Goal: Task Accomplishment & Management: Manage account settings

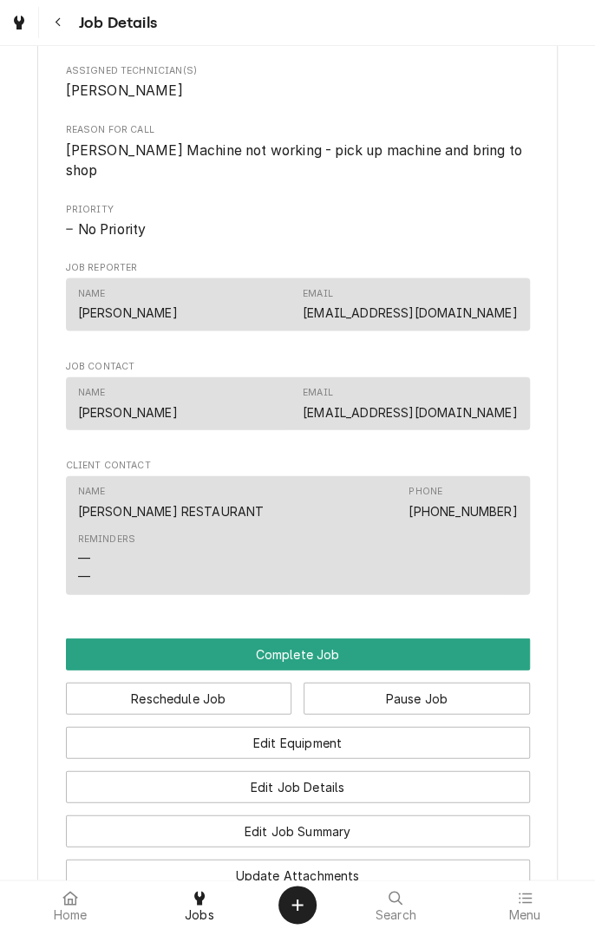
scroll to position [1000, 0]
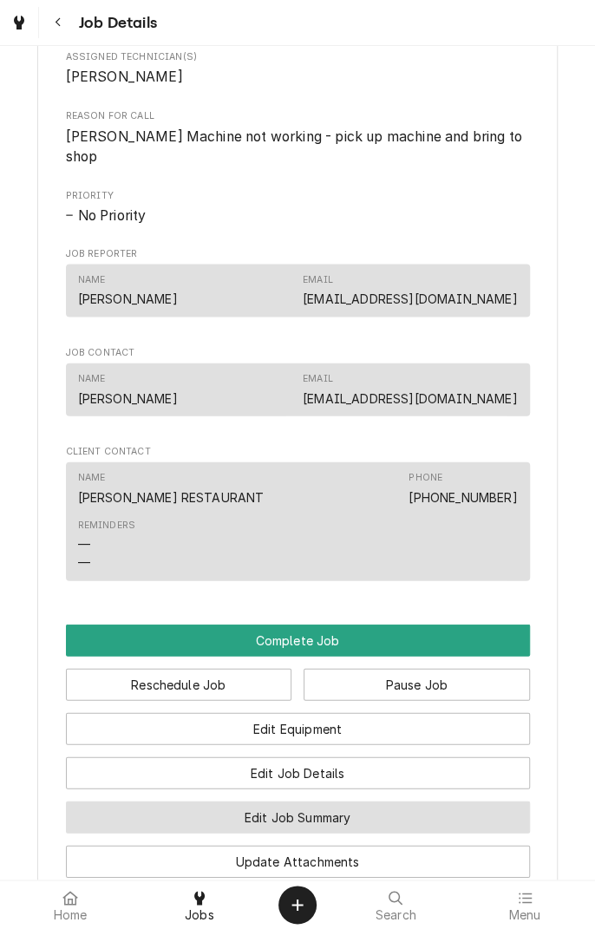
click at [398, 801] on button "Edit Job Summary" at bounding box center [298, 817] width 464 height 32
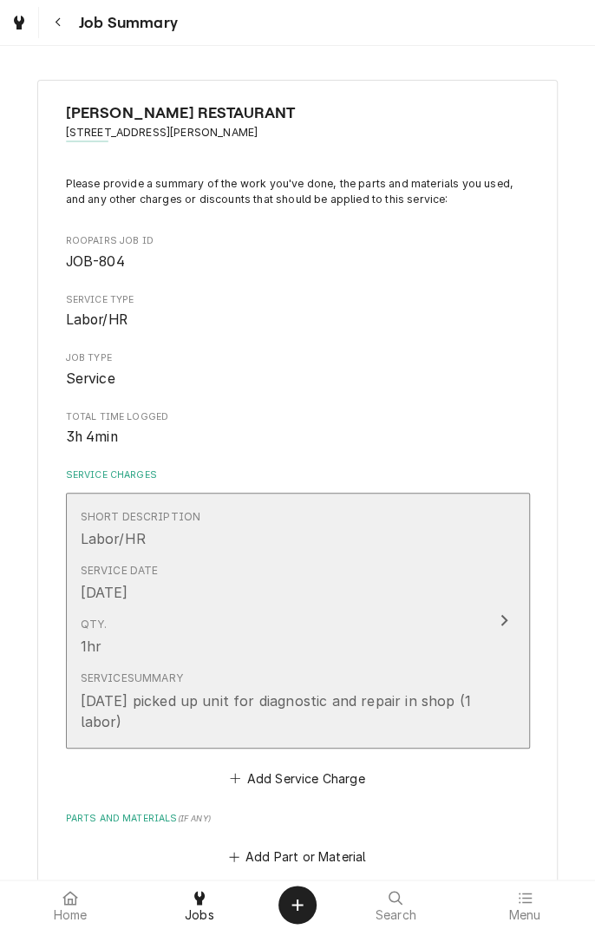
click at [507, 629] on div "Update Line Item" at bounding box center [504, 620] width 23 height 21
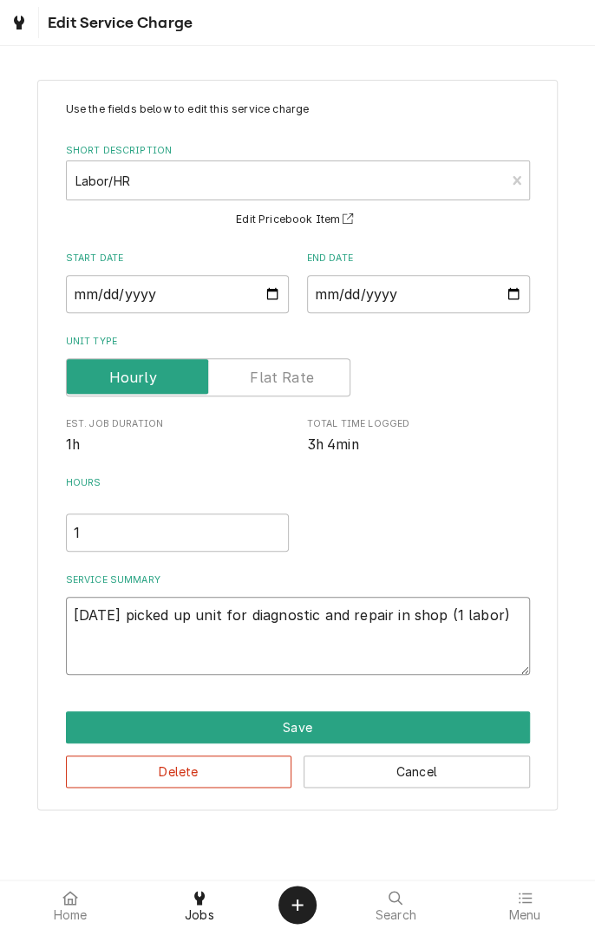
click at [491, 654] on textarea "8/25/25 picked up unit for diagnostic and repair in shop (1 labor)" at bounding box center [298, 636] width 464 height 78
type textarea "x"
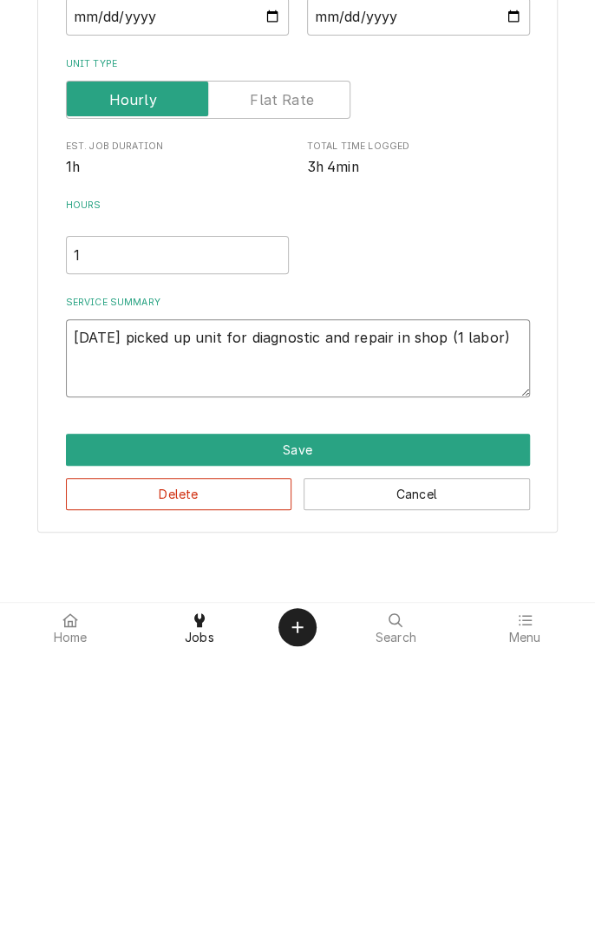
click at [518, 619] on textarea "8/25/25 picked up unit for diagnostic and repair in shop (1 labor)" at bounding box center [298, 636] width 464 height 78
type textarea "8/25/25 picked up unit for diagnostic and repair in shop (1 labor)"
type textarea "x"
type textarea "8/25/25 picked up unit for diagnostic and repair in shop (1 labor) F"
type textarea "x"
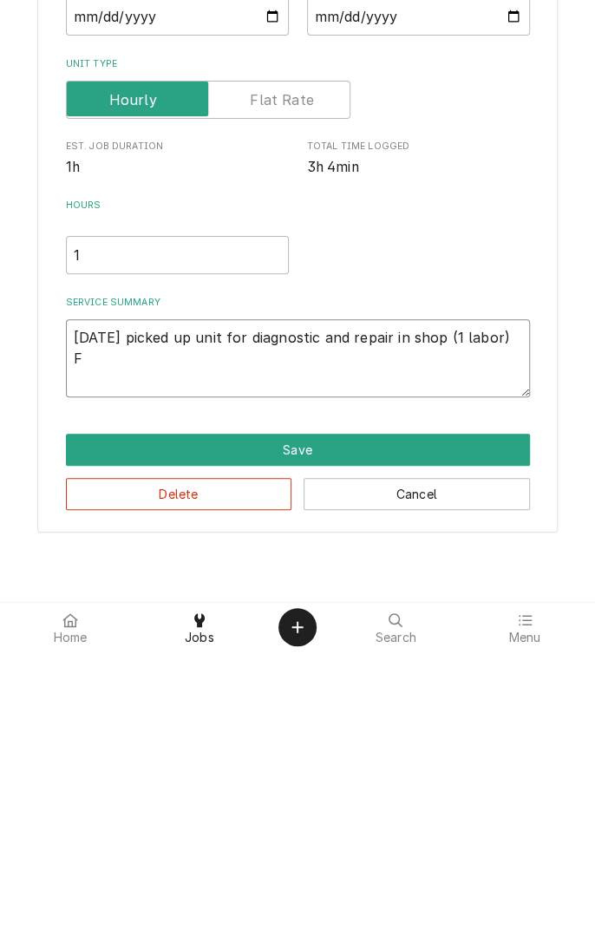
type textarea "8/25/25 picked up unit for diagnostic and repair in shop (1 labor) Fo"
type textarea "x"
type textarea "8/25/25 picked up unit for diagnostic and repair in shop (1 labor) Fou"
type textarea "x"
type textarea "8/25/25 picked up unit for diagnostic and repair in shop (1 labor) Foun"
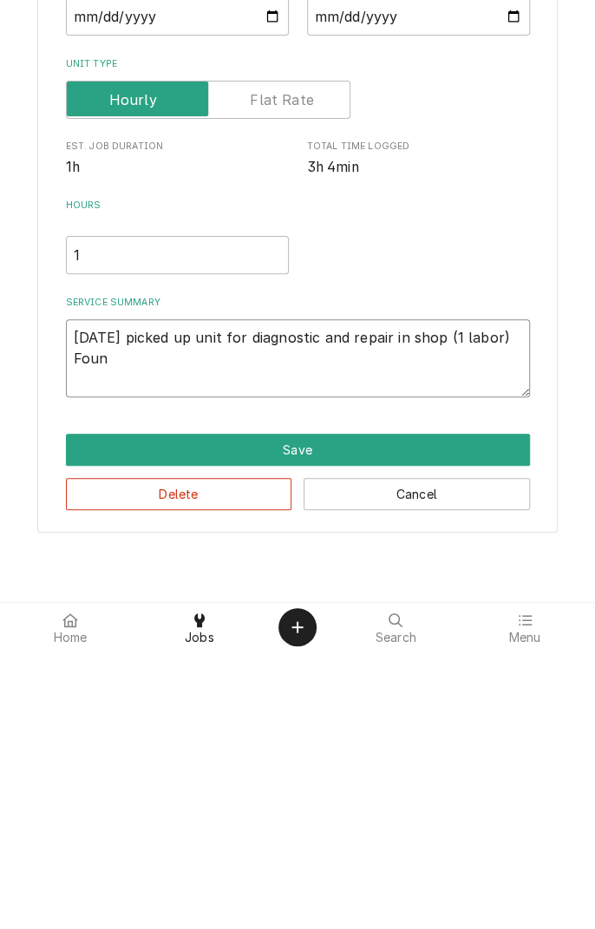
type textarea "x"
type textarea "8/25/25 picked up unit for diagnostic and repair in shop (1 labor) Found"
type textarea "x"
type textarea "8/25/25 picked up unit for diagnostic and repair in shop (1 labor) Found"
type textarea "x"
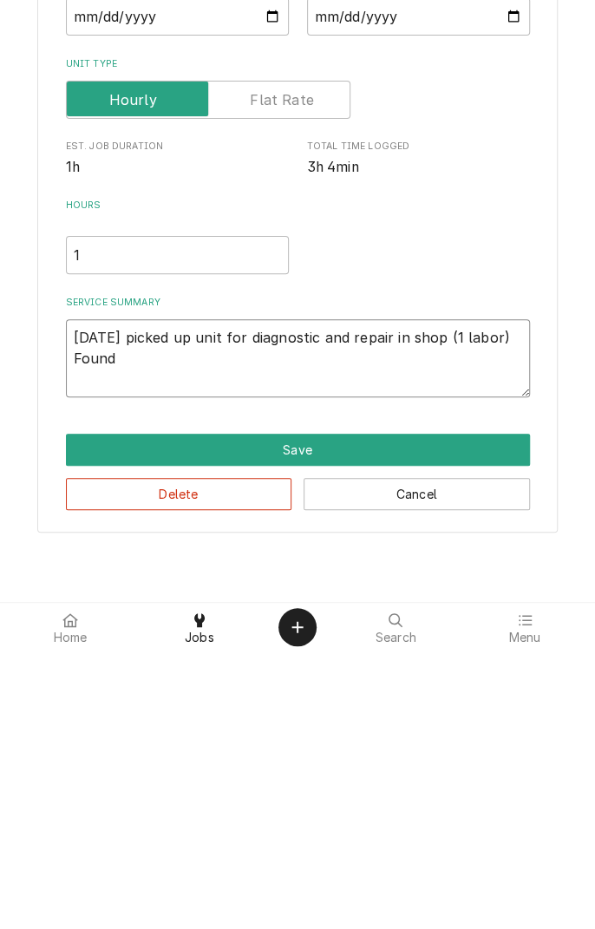
type textarea "8/25/25 picked up unit for diagnostic and repair in shop (1 labor) Found p"
type textarea "x"
type textarea "8/25/25 picked up unit for diagnostic and repair in shop (1 labor) Found pu"
type textarea "x"
type textarea "8/25/25 picked up unit for diagnostic and repair in shop (1 labor) Found pul"
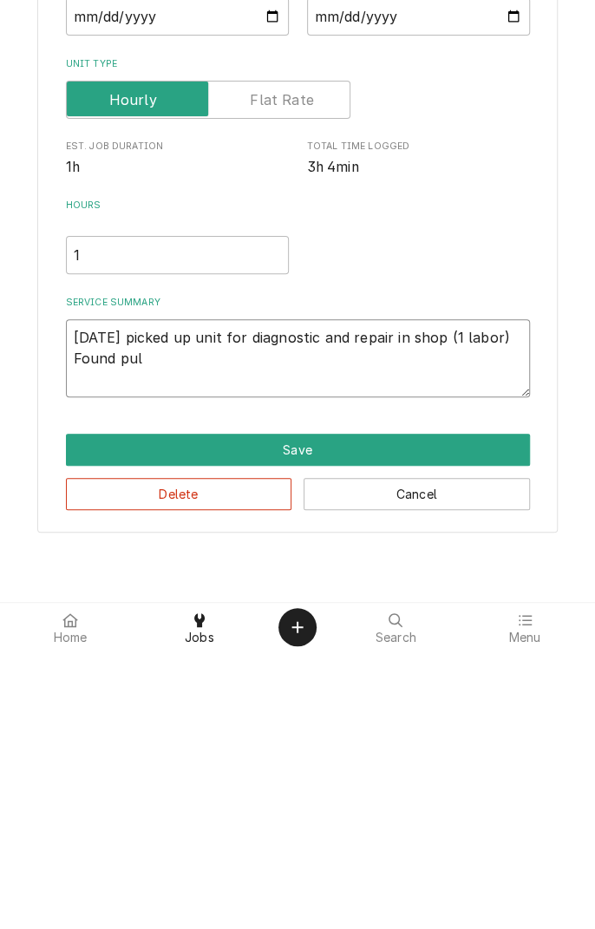
type textarea "x"
type textarea "8/25/25 picked up unit for diagnostic and repair in shop (1 labor) Found pull"
type textarea "x"
type textarea "8/25/25 picked up unit for diagnostic and repair in shop (1 labor) Found pulle"
type textarea "x"
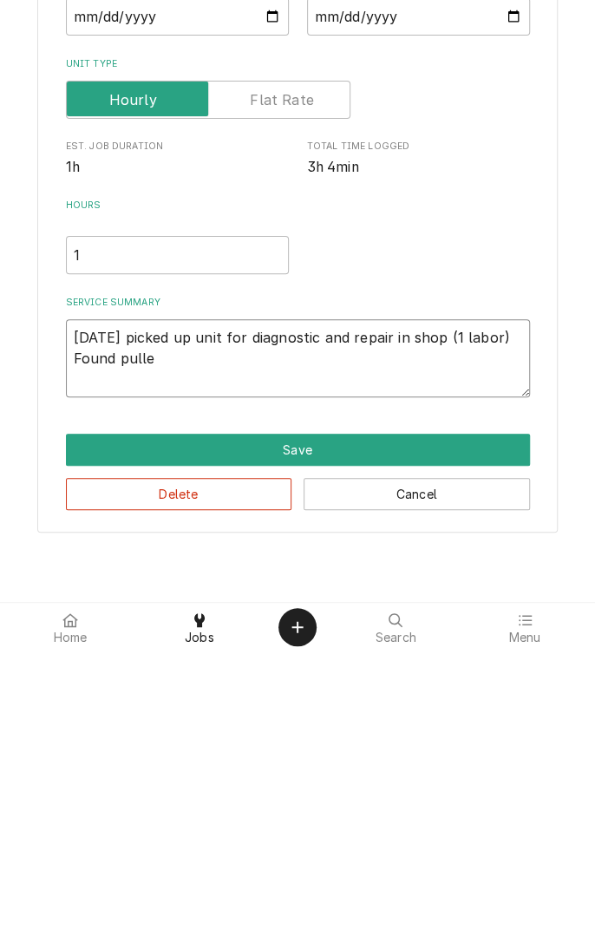
type textarea "8/25/25 picked up unit for diagnostic and repair in shop (1 labor) Found pulley"
type textarea "x"
type textarea "8/25/25 picked up unit for diagnostic and repair in shop (1 labor) Found pulley"
type textarea "x"
type textarea "8/25/25 picked up unit for diagnostic and repair in shop (1 labor) Found pulley…"
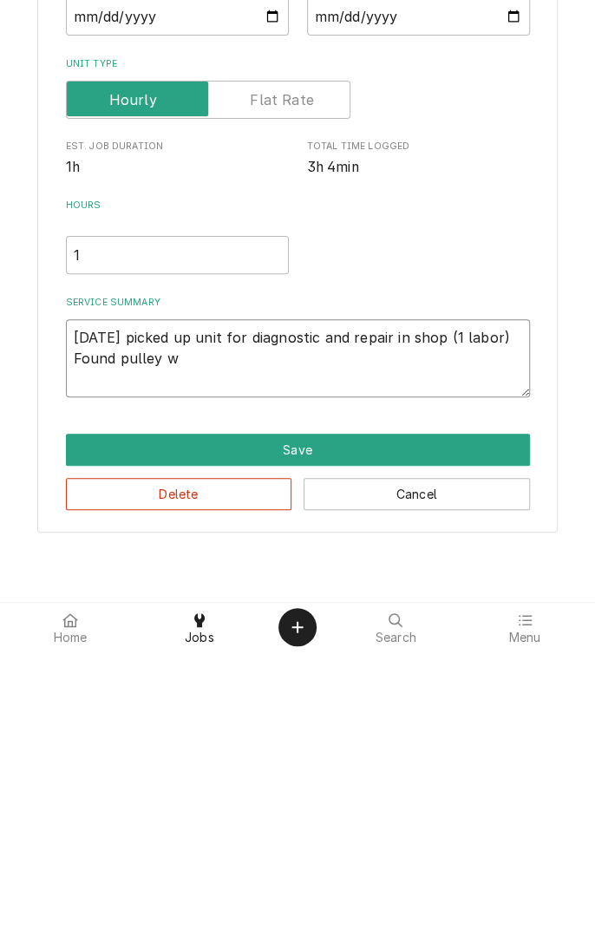
type textarea "x"
type textarea "8/25/25 picked up unit for diagnostic and repair in shop (1 labor) Found pulley…"
type textarea "x"
type textarea "8/25/25 picked up unit for diagnostic and repair in shop (1 labor) Found pulley…"
type textarea "x"
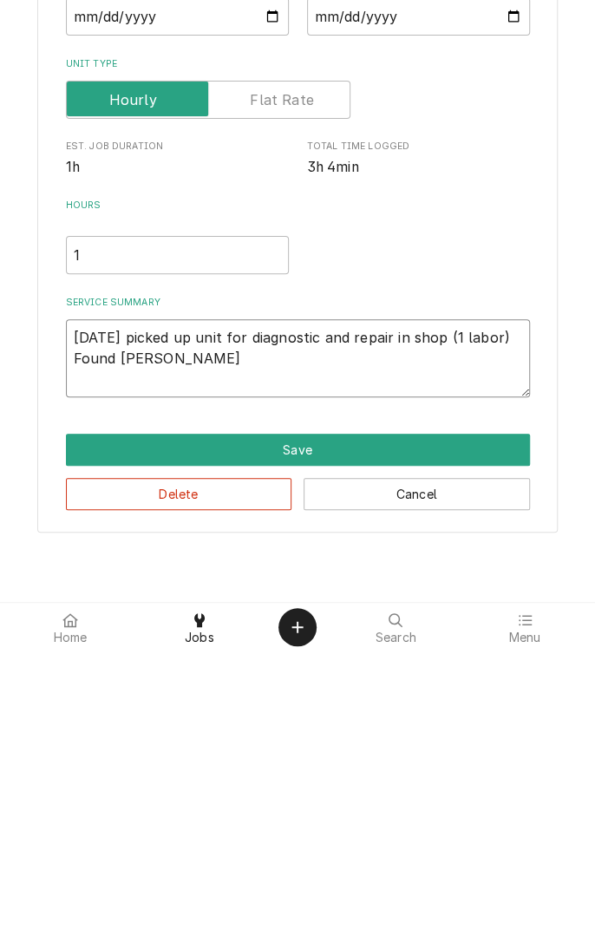
type textarea "8/25/25 picked up unit for diagnostic and repair in shop (1 labor) Found pulley…"
type textarea "x"
type textarea "8/25/25 picked up unit for diagnostic and repair in shop (1 labor) Found pulley…"
type textarea "x"
type textarea "8/25/25 picked up unit for diagnostic and repair in shop (1 labor) Found pulley…"
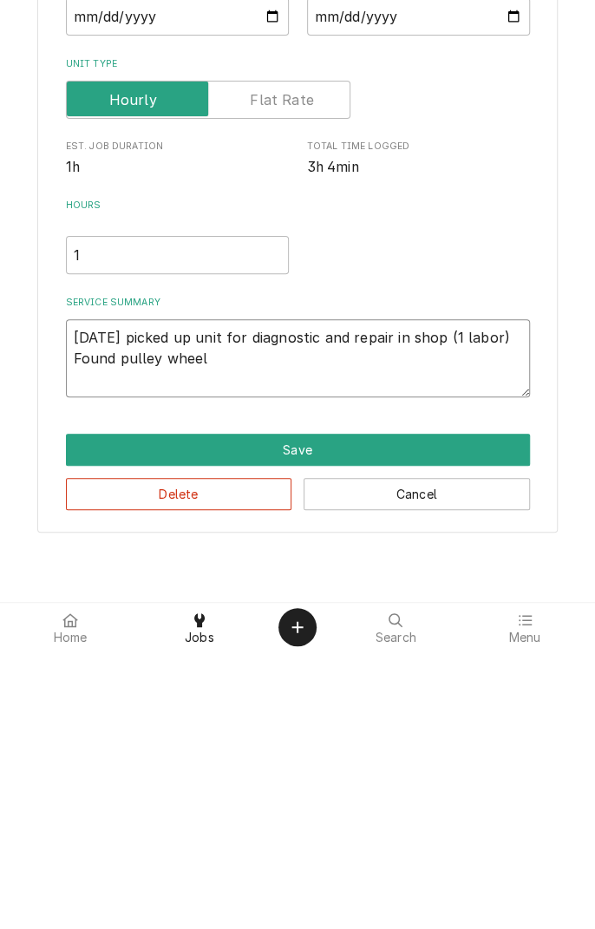
type textarea "x"
type textarea "8/25/25 picked up unit for diagnostic and repair in shop (1 labor) Found pulley…"
type textarea "x"
type textarea "8/25/25 picked up unit for diagnostic and repair in shop (1 labor) Found pulley…"
type textarea "x"
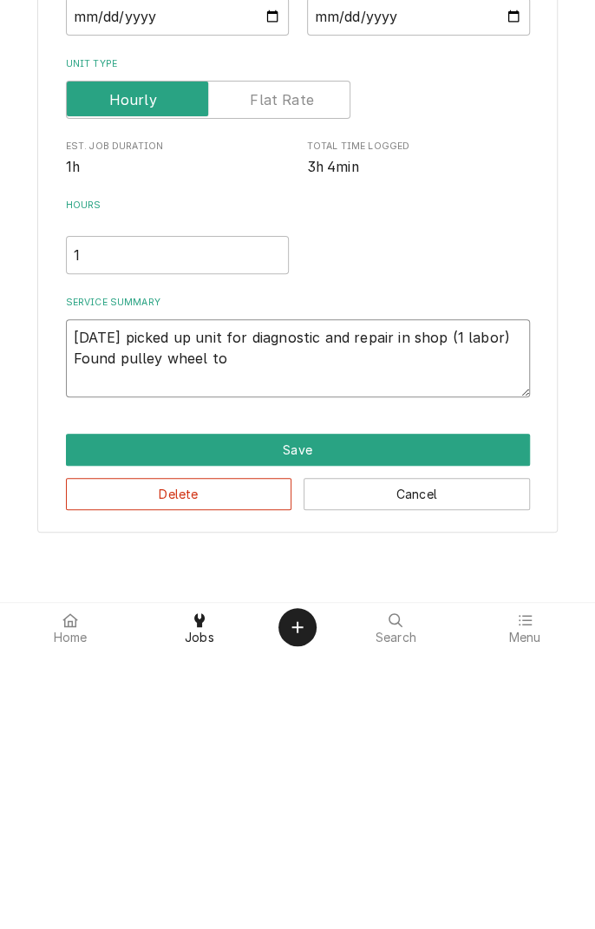
type textarea "8/25/25 picked up unit for diagnostic and repair in shop (1 labor) Found pulley…"
type textarea "x"
type textarea "8/25/25 picked up unit for diagnostic and repair in shop (1 labor) Found pulley…"
type textarea "x"
type textarea "8/25/25 picked up unit for diagnostic and repair in shop (1 labor) Found pulley…"
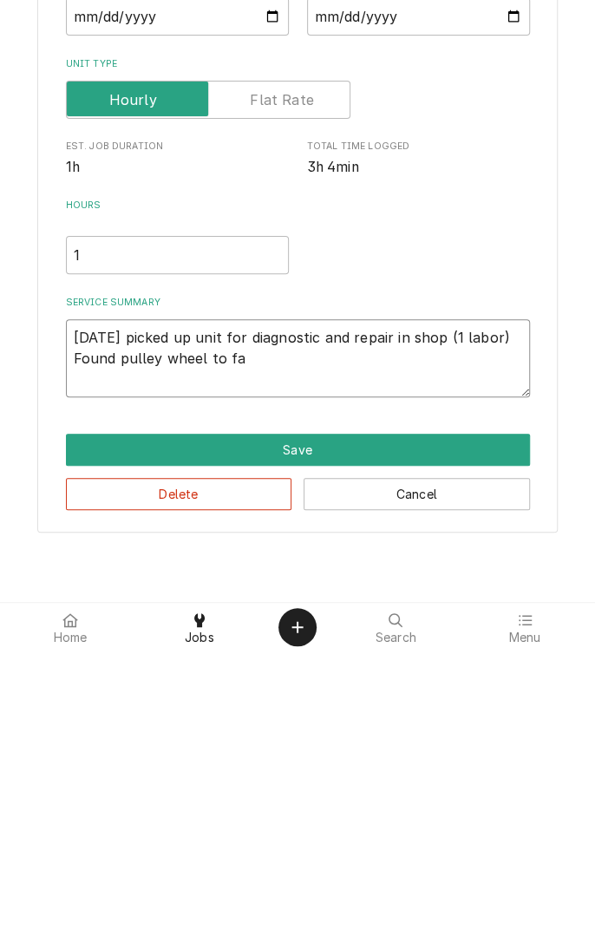
type textarea "x"
type textarea "8/25/25 picked up unit for diagnostic and repair in shop (1 labor) Found pulley…"
type textarea "x"
type textarea "8/25/25 picked up unit for diagnostic and repair in shop (1 labor) Found pulley…"
type textarea "x"
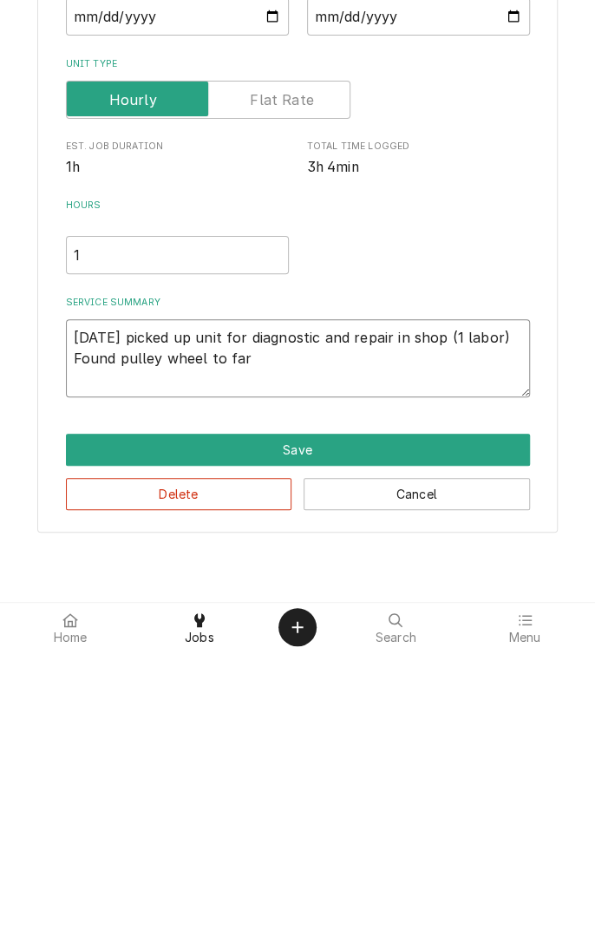
type textarea "8/25/25 picked up unit for diagnostic and repair in shop (1 labor) Found pulley…"
type textarea "x"
type textarea "8/25/25 picked up unit for diagnostic and repair in shop (1 labor) Found pulley…"
type textarea "x"
type textarea "8/25/25 picked up unit for diagnostic and repair in shop (1 labor) Found pulley…"
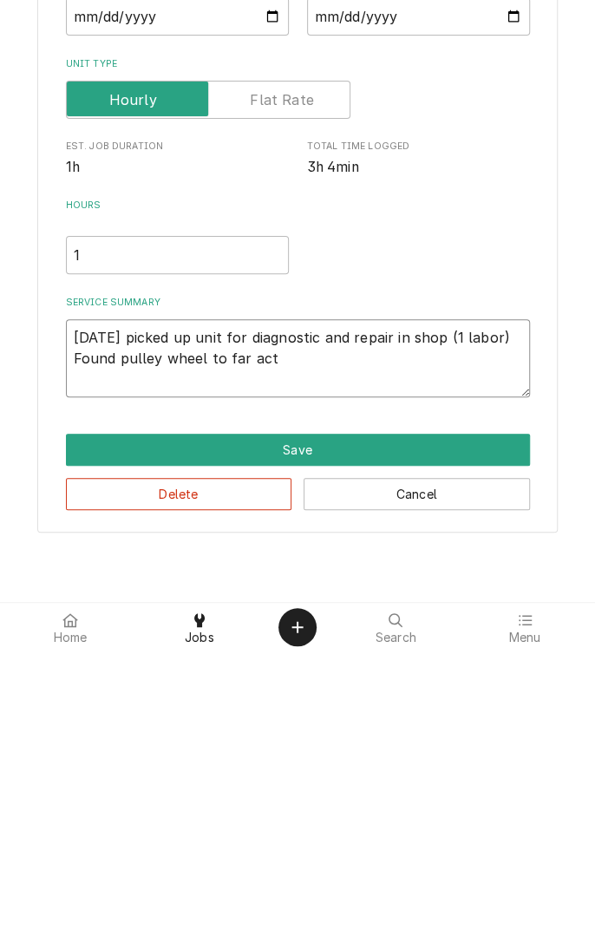
type textarea "x"
type textarea "8/25/25 picked up unit for diagnostic and repair in shop (1 labor) Found pulley…"
type textarea "x"
type textarea "8/25/25 picked up unit for diagnostic and repair in shop (1 labor) Found pulley…"
type textarea "x"
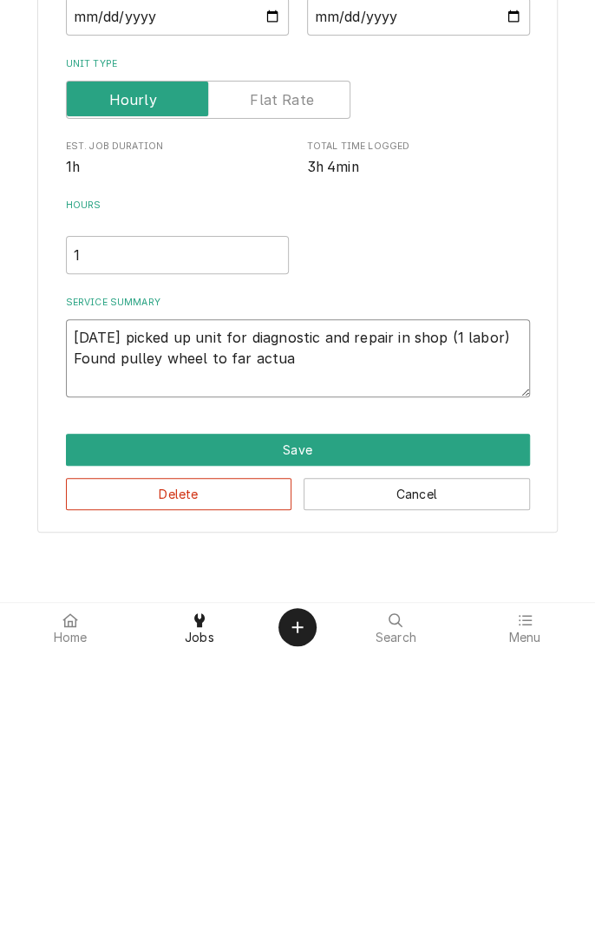
type textarea "8/25/25 picked up unit for diagnostic and repair in shop (1 labor) Found pulley…"
type textarea "x"
type textarea "8/25/25 picked up unit for diagnostic and repair in shop (1 labor) Found pulley…"
type textarea "x"
type textarea "8/25/25 picked up unit for diagnostic and repair in shop (1 labor) Found pulley…"
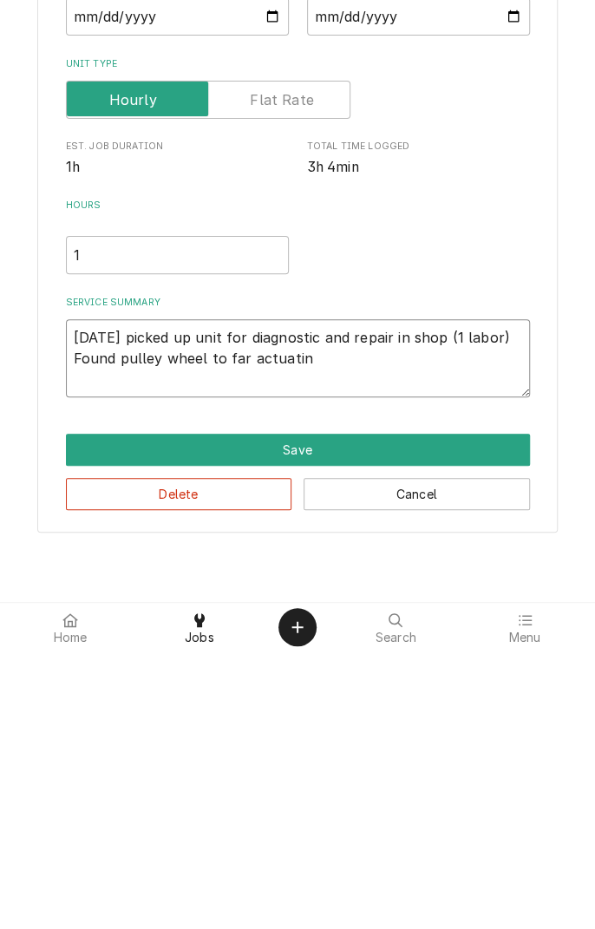
type textarea "x"
type textarea "8/25/25 picked up unit for diagnostic and repair in shop (1 labor) Found pulley…"
type textarea "x"
type textarea "8/25/25 picked up unit for diagnostic and repair in shop (1 labor) Found pulley…"
type textarea "x"
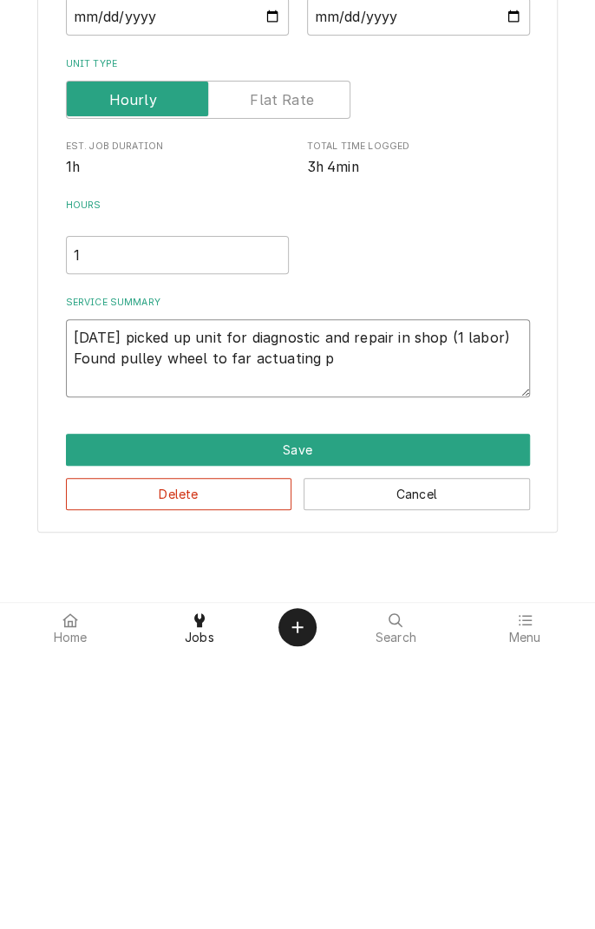
type textarea "8/25/25 picked up unit for diagnostic and repair in shop (1 labor) Found pulley…"
type textarea "x"
type textarea "8/25/25 picked up unit for diagnostic and repair in shop (1 labor) Found pulley…"
type textarea "x"
type textarea "8/25/25 picked up unit for diagnostic and repair in shop (1 labor) Found pulley…"
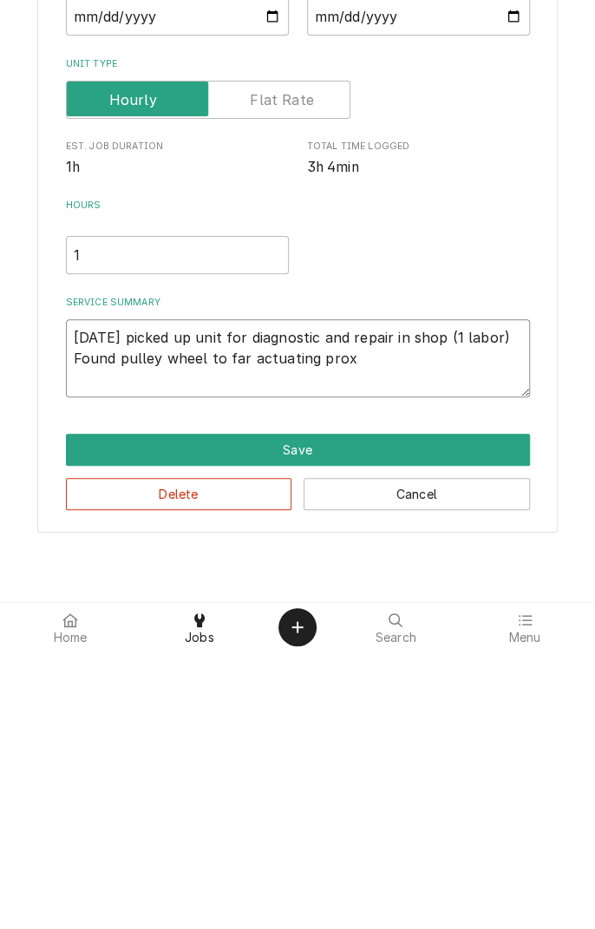
type textarea "x"
type textarea "8/25/25 picked up unit for diagnostic and repair in shop (1 labor) Found pulley…"
type textarea "x"
type textarea "8/25/25 picked up unit for diagnostic and repair in shop (1 labor) Found pulley…"
type textarea "x"
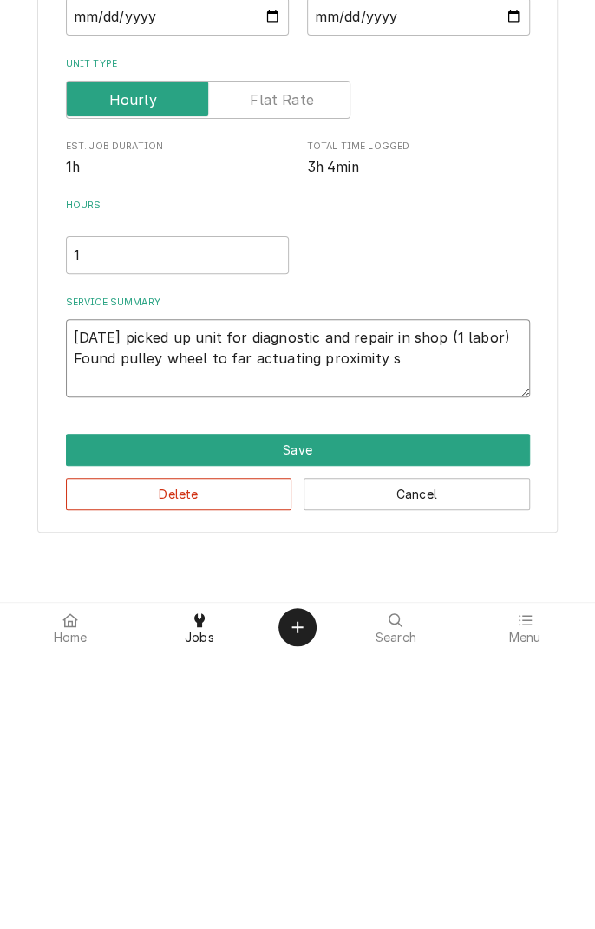
type textarea "8/25/25 picked up unit for diagnostic and repair in shop (1 labor) Found pulley…"
type textarea "x"
type textarea "8/25/25 picked up unit for diagnostic and repair in shop (1 labor) Found pulley…"
type textarea "x"
type textarea "8/25/25 picked up unit for diagnostic and repair in shop (1 labor) Found pulley…"
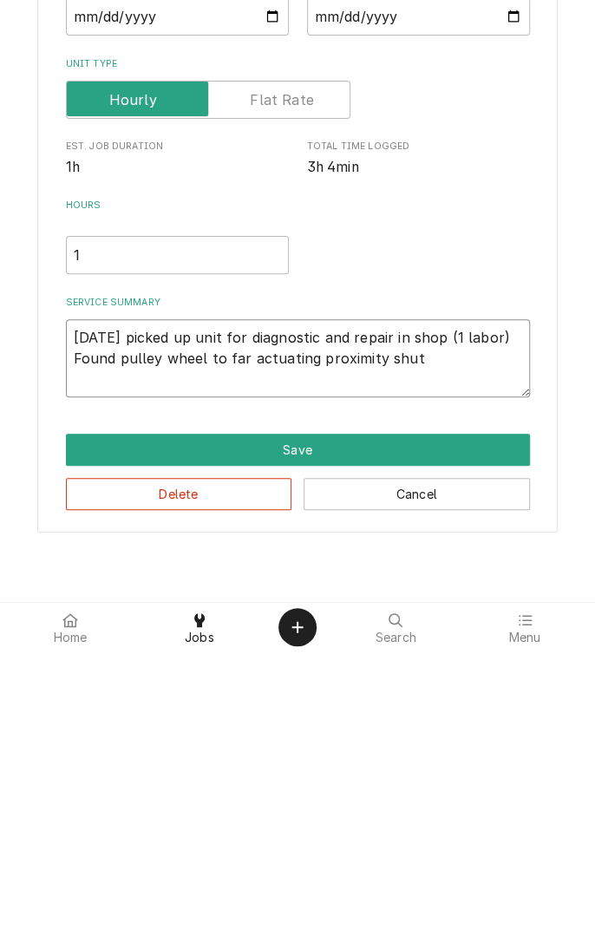
type textarea "x"
type textarea "8/25/25 picked up unit for diagnostic and repair in shop (1 labor) Found pulley…"
type textarea "x"
type textarea "8/25/25 picked up unit for diagnostic and repair in shop (1 labor) Found pulley…"
type textarea "x"
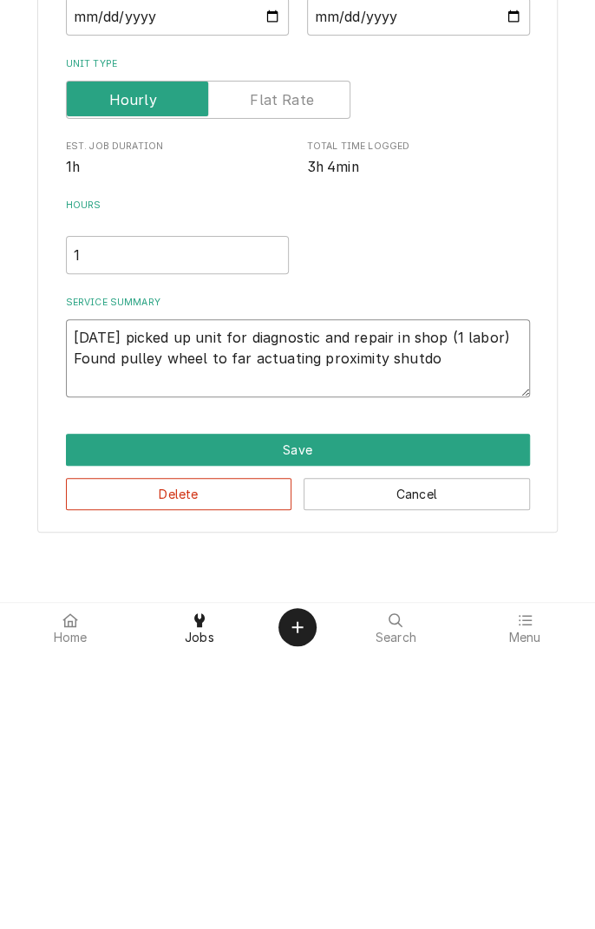
type textarea "8/25/25 picked up unit for diagnostic and repair in shop (1 labor) Found pulley…"
type textarea "x"
type textarea "8/25/25 picked up unit for diagnostic and repair in shop (1 labor) Found pulley…"
type textarea "x"
type textarea "8/25/25 picked up unit for diagnostic and repair in shop (1 labor) Found pulley…"
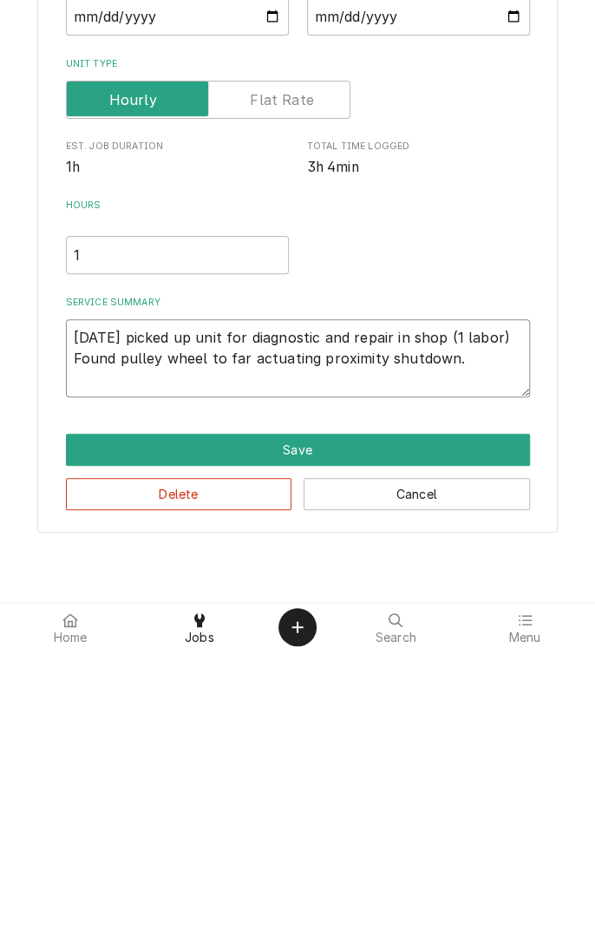
type textarea "x"
type textarea "8/25/25 picked up unit for diagnostic and repair in shop (1 labor) Found pulley…"
type textarea "x"
type textarea "8/25/25 picked up unit for diagnostic and repair in shop (1 labor) Found pulley…"
type textarea "x"
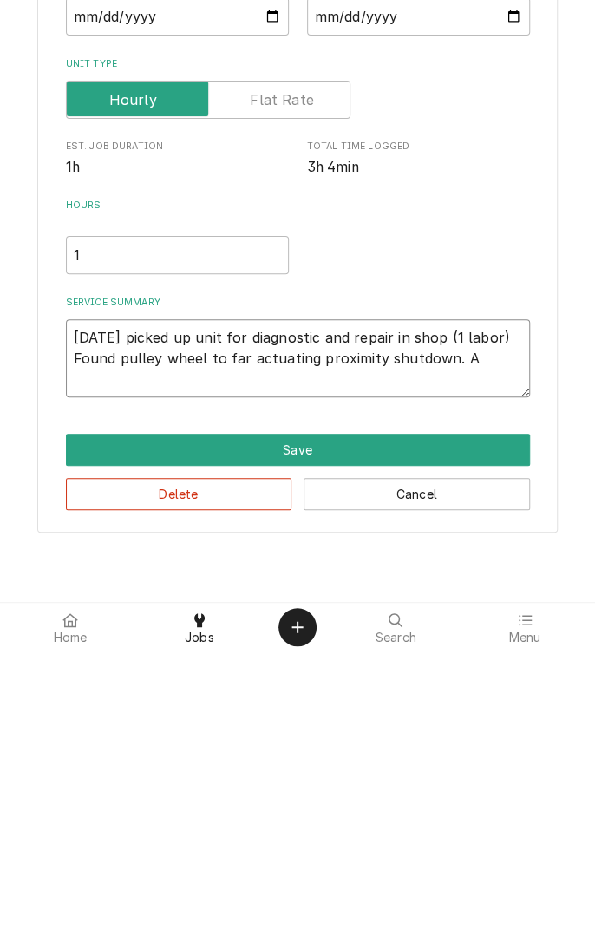
type textarea "8/25/25 picked up unit for diagnostic and repair in shop (1 labor) Found pulley…"
type textarea "x"
type textarea "8/25/25 picked up unit for diagnostic and repair in shop (1 labor) Found pulley…"
type textarea "x"
type textarea "8/25/25 picked up unit for diagnostic and repair in shop (1 labor) Found pulley…"
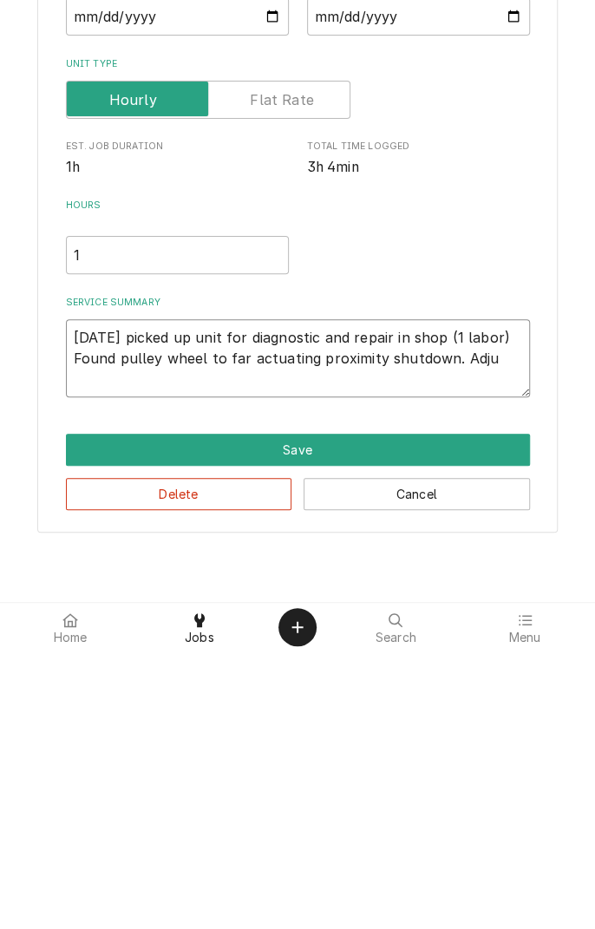
type textarea "x"
type textarea "8/25/25 picked up unit for diagnostic and repair in shop (1 labor) Found pulley…"
type textarea "x"
type textarea "8/25/25 picked up unit for diagnostic and repair in shop (1 labor) Found pulley…"
type textarea "x"
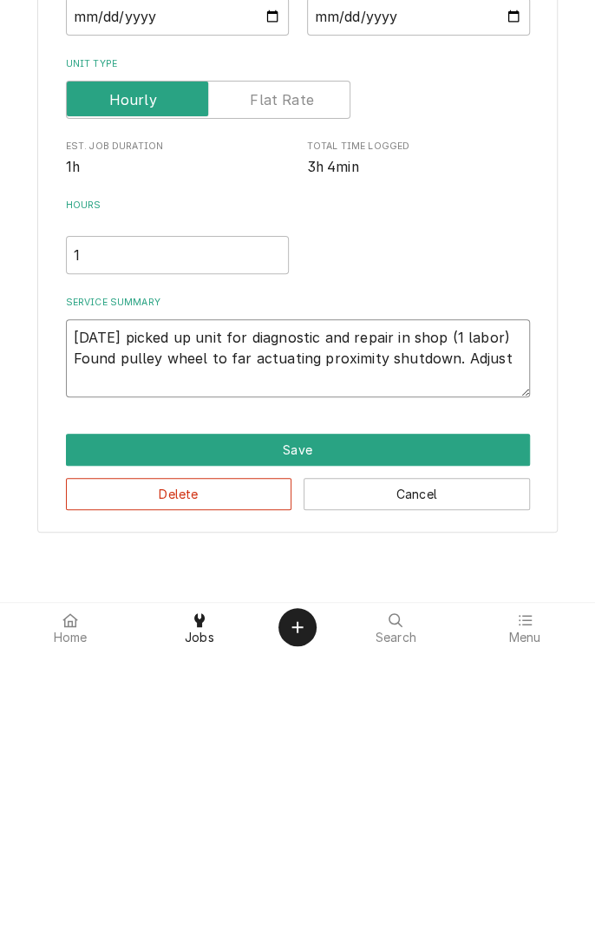
type textarea "8/25/25 picked up unit for diagnostic and repair in shop (1 labor) Found pulley…"
type textarea "x"
type textarea "8/25/25 picked up unit for diagnostic and repair in shop (1 labor) Found pulley…"
type textarea "x"
type textarea "8/25/25 picked up unit for diagnostic and repair in shop (1 labor) Found pulley…"
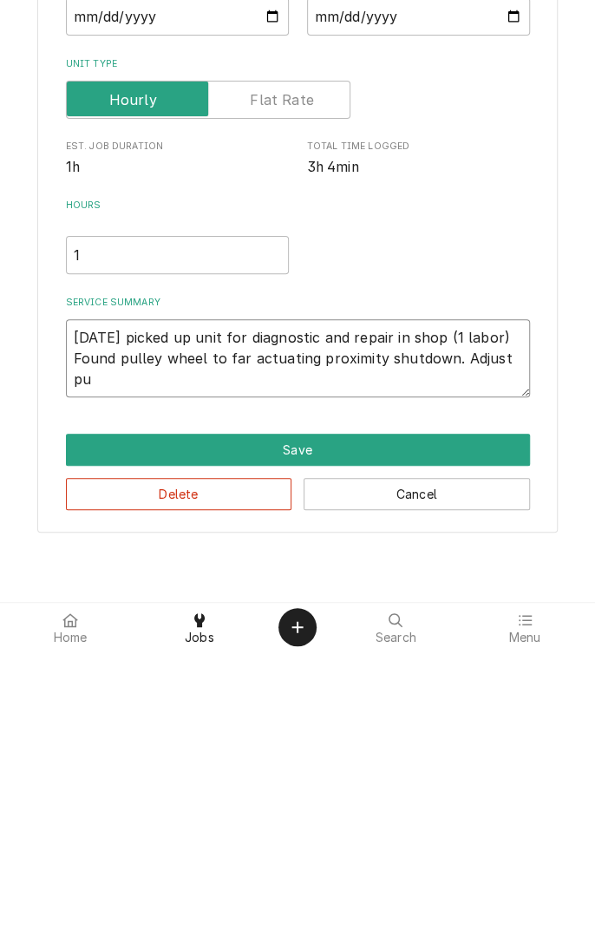
type textarea "x"
type textarea "8/25/25 picked up unit for diagnostic and repair in shop (1 labor) Found pulley…"
type textarea "x"
type textarea "8/25/25 picked up unit for diagnostic and repair in shop (1 labor) Found pulley…"
type textarea "x"
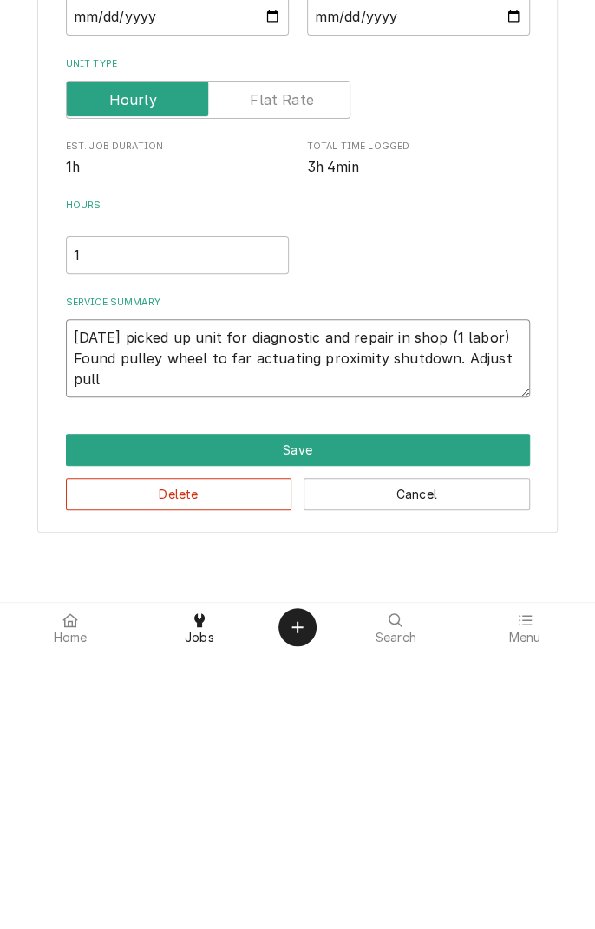
type textarea "8/25/25 picked up unit for diagnostic and repair in shop (1 labor) Found pulley…"
type textarea "x"
type textarea "8/25/25 picked up unit for diagnostic and repair in shop (1 labor) Found pulley…"
type textarea "x"
type textarea "8/25/25 picked up unit for diagnostic and repair in shop (1 labor) Found pulley…"
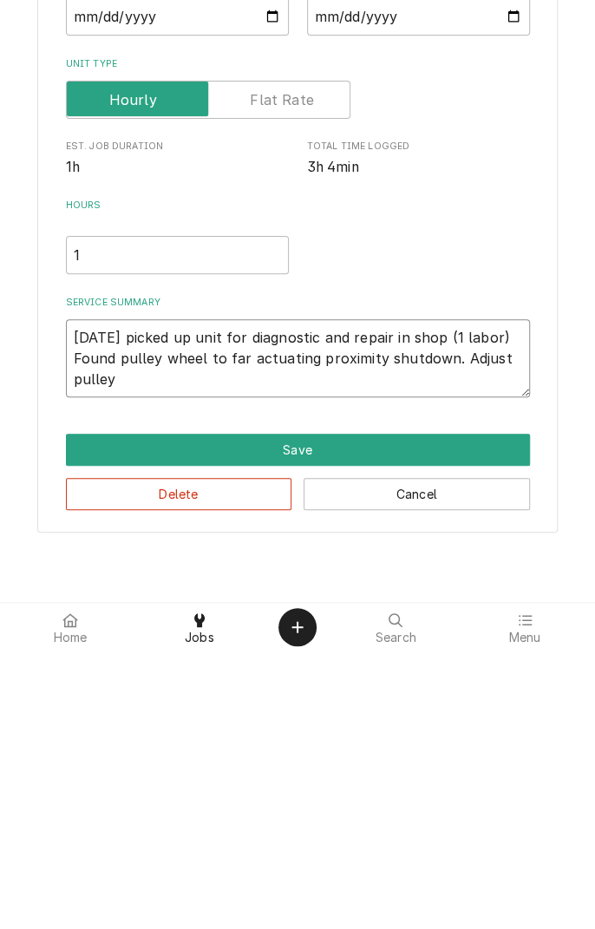
type textarea "x"
type textarea "8/25/25 picked up unit for diagnostic and repair in shop (1 labor) Found pulley…"
type textarea "x"
type textarea "8/25/25 picked up unit for diagnostic and repair in shop (1 labor) Found pulley…"
type textarea "x"
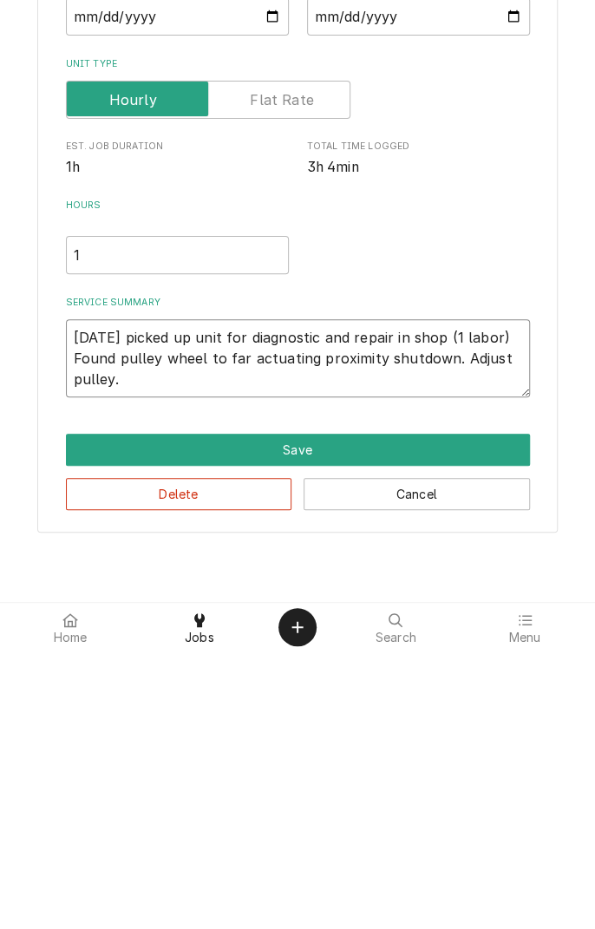
type textarea "8/25/25 picked up unit for diagnostic and repair in shop (1 labor) Found pulley…"
type textarea "x"
type textarea "8/25/25 picked up unit for diagnostic and repair in shop (1 labor) Found pulley…"
type textarea "x"
type textarea "8/25/25 picked up unit for diagnostic and repair in shop (1 labor) Found pulley…"
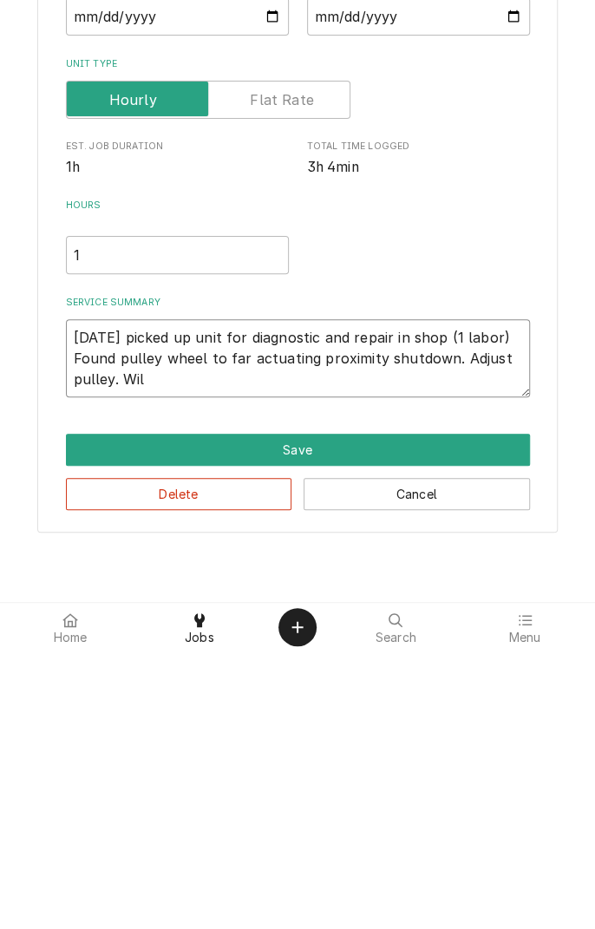
type textarea "x"
type textarea "8/25/25 picked up unit for diagnostic and repair in shop (1 labor) Found pulley…"
type textarea "x"
type textarea "8/25/25 picked up unit for diagnostic and repair in shop (1 labor) Found pulley…"
type textarea "x"
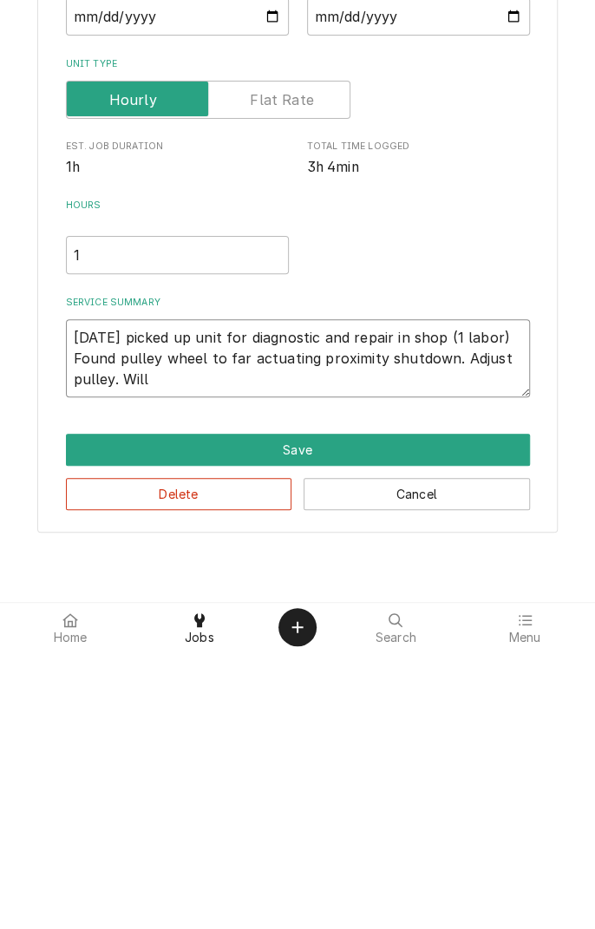
type textarea "8/25/25 picked up unit for diagnostic and repair in shop (1 labor) Found pulley…"
type textarea "x"
type textarea "8/25/25 picked up unit for diagnostic and repair in shop (1 labor) Found pulley…"
type textarea "x"
type textarea "8/25/25 picked up unit for diagnostic and repair in shop (1 labor) Found pulley…"
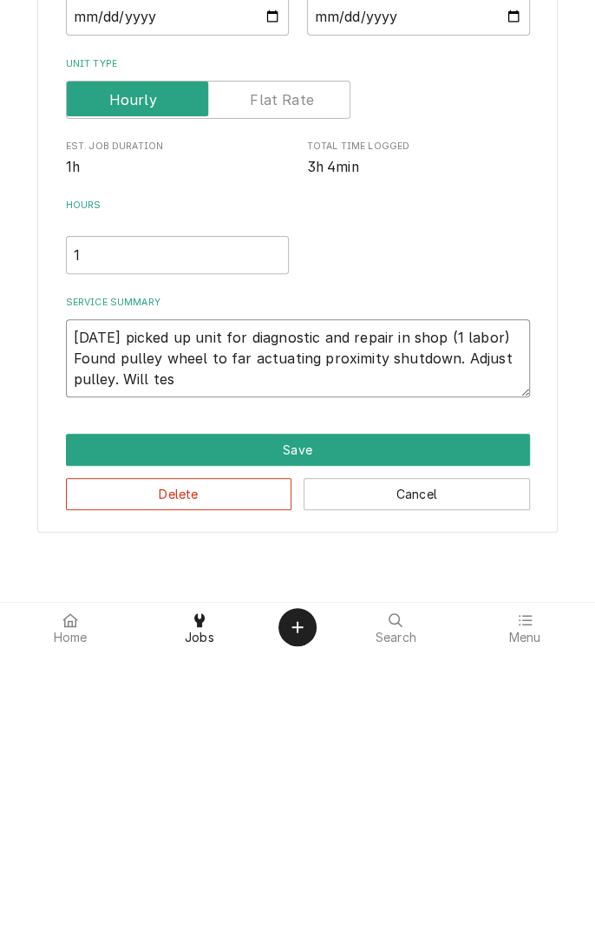
type textarea "x"
type textarea "8/25/25 picked up unit for diagnostic and repair in shop (1 labor) Found pulley…"
type textarea "x"
type textarea "8/25/25 picked up unit for diagnostic and repair in shop (1 labor) Found pulley…"
type textarea "x"
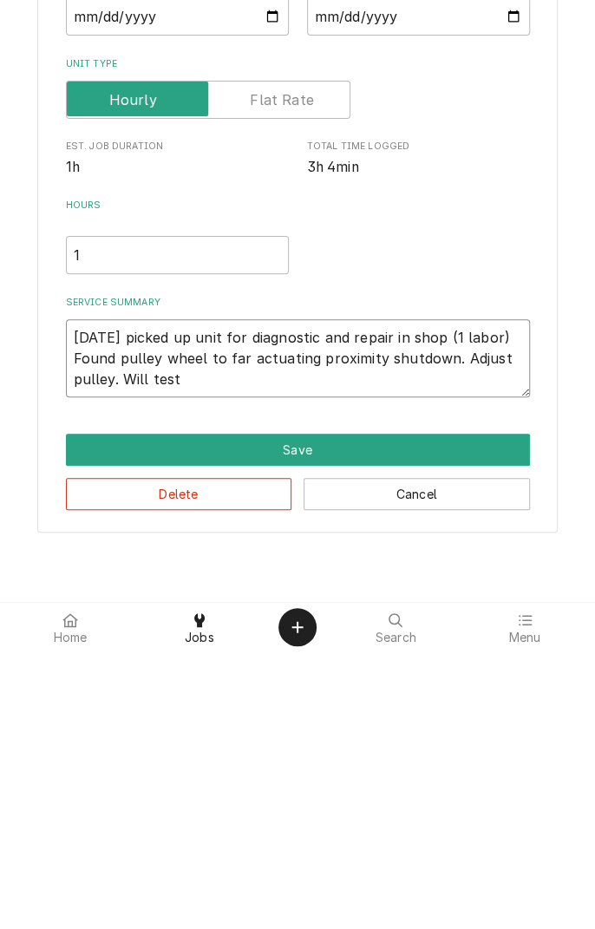
type textarea "8/25/25 picked up unit for diagnostic and repair in shop (1 labor) Found pulley…"
type textarea "x"
type textarea "8/25/25 picked up unit for diagnostic and repair in shop (1 labor) Found pulley…"
type textarea "x"
type textarea "8/25/25 picked up unit for diagnostic and repair in shop (1 labor) Found pulley…"
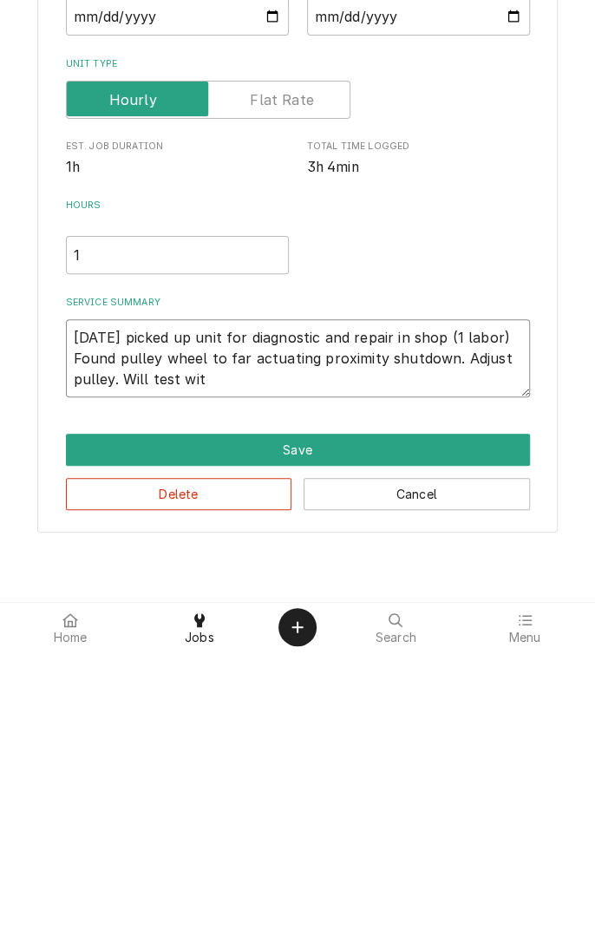
type textarea "x"
type textarea "8/25/25 picked up unit for diagnostic and repair in shop (1 labor) Found pulley…"
type textarea "x"
type textarea "8/25/25 picked up unit for diagnostic and repair in shop (1 labor) Found pulley…"
type textarea "x"
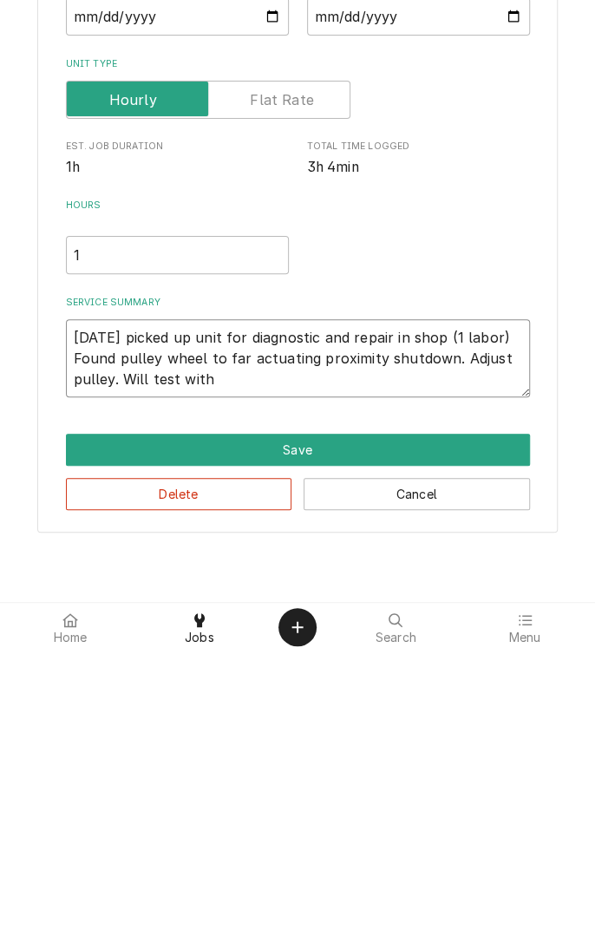
type textarea "8/25/25 picked up unit for diagnostic and repair in shop (1 labor) Found pulley…"
type textarea "x"
type textarea "8/25/25 picked up unit for diagnostic and repair in shop (1 labor) Found pulley…"
type textarea "x"
type textarea "8/25/25 picked up unit for diagnostic and repair in shop (1 labor) Found pulley…"
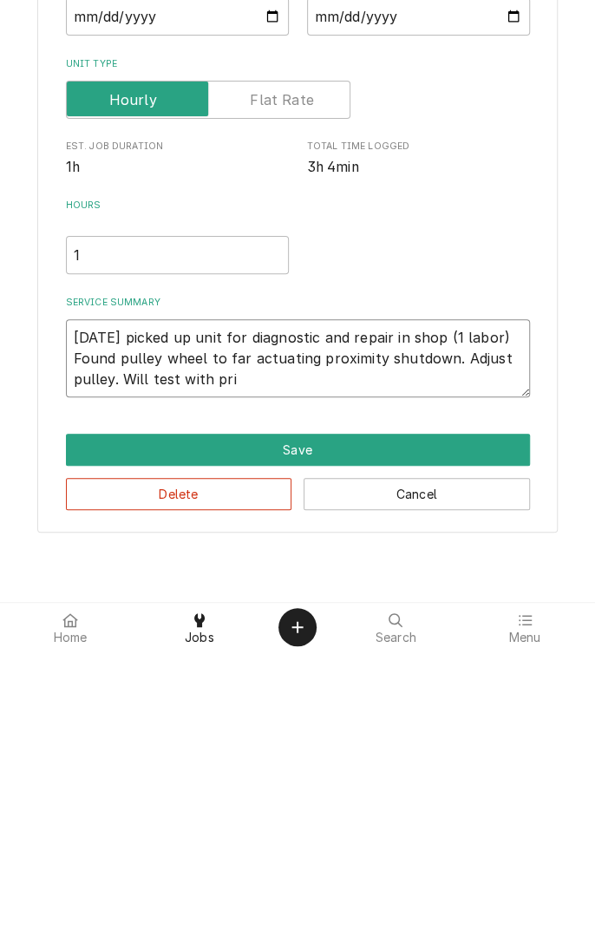
type textarea "x"
type textarea "8/25/25 picked up unit for diagnostic and repair in shop (1 labor) Found pulley…"
type textarea "x"
type textarea "8/25/25 picked up unit for diagnostic and repair in shop (1 labor) Found pulley…"
type textarea "x"
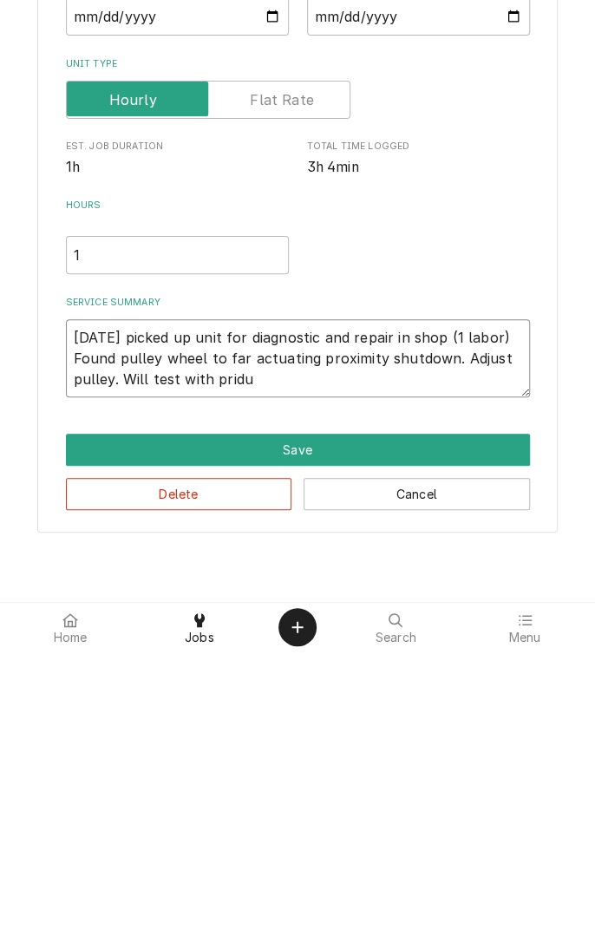
type textarea "8/25/25 picked up unit for diagnostic and repair in shop (1 labor) Found pulley…"
type textarea "x"
type textarea "8/25/25 picked up unit for diagnostic and repair in shop (1 labor) Found pulley…"
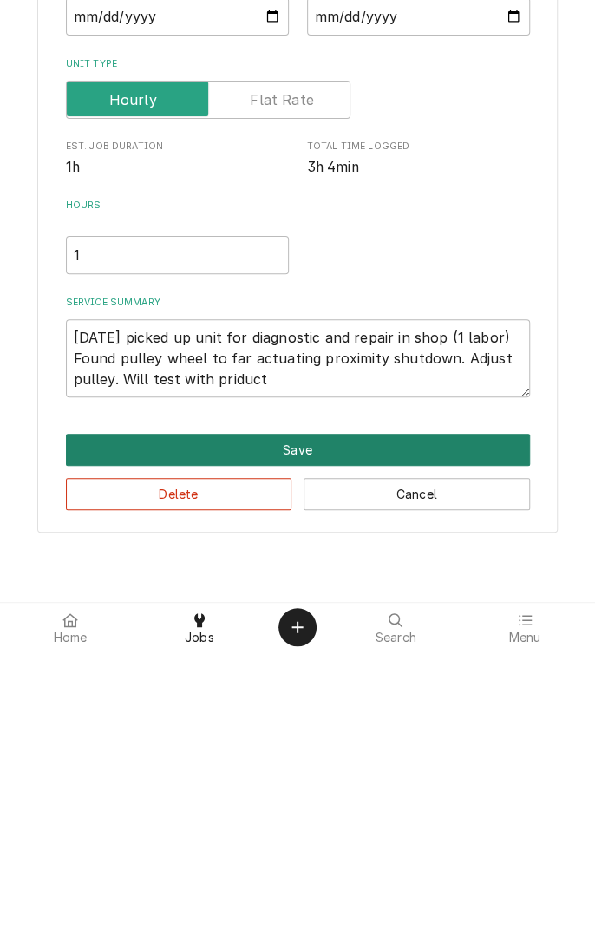
click at [317, 737] on button "Save" at bounding box center [298, 727] width 464 height 32
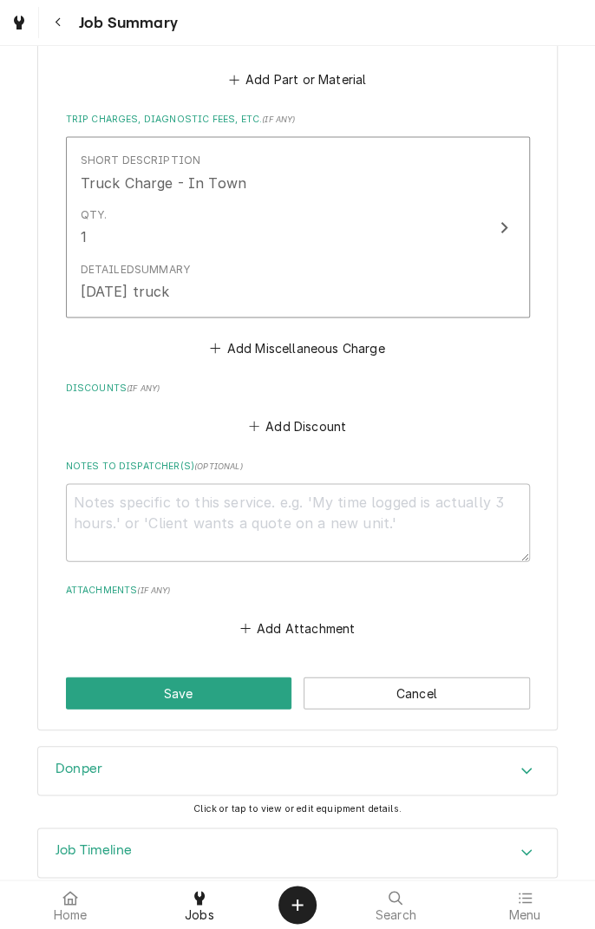
scroll to position [847, 0]
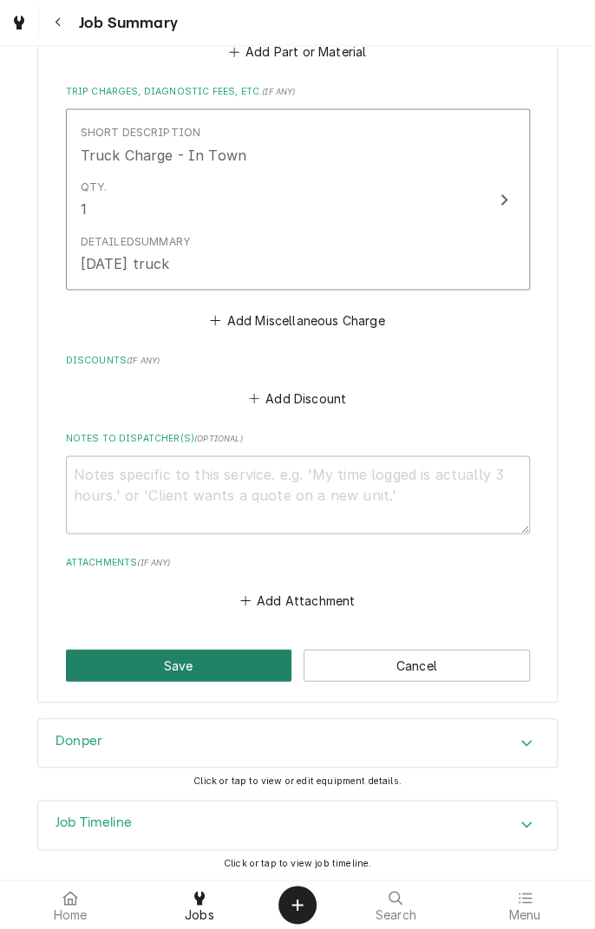
click at [196, 664] on button "Save" at bounding box center [179, 665] width 226 height 32
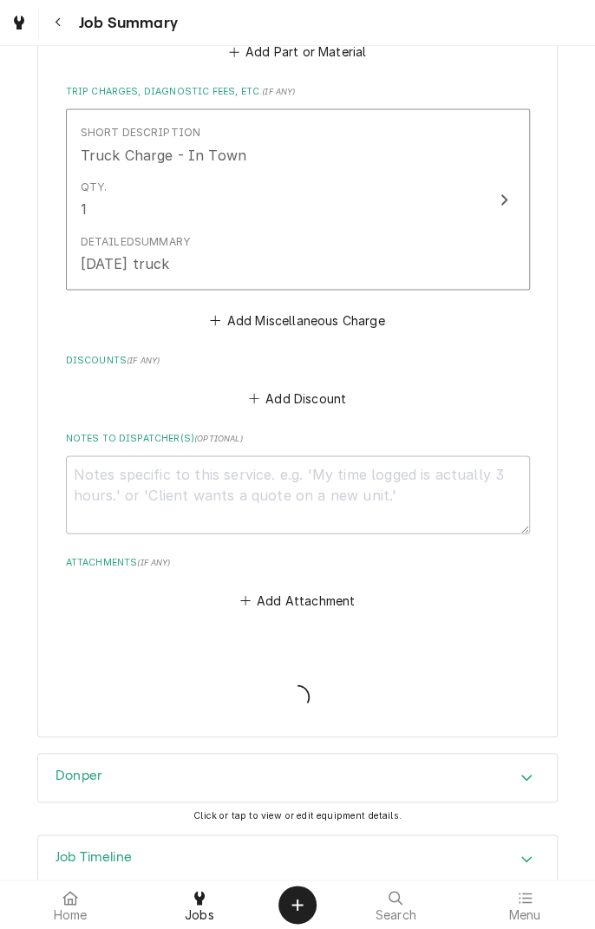
type textarea "x"
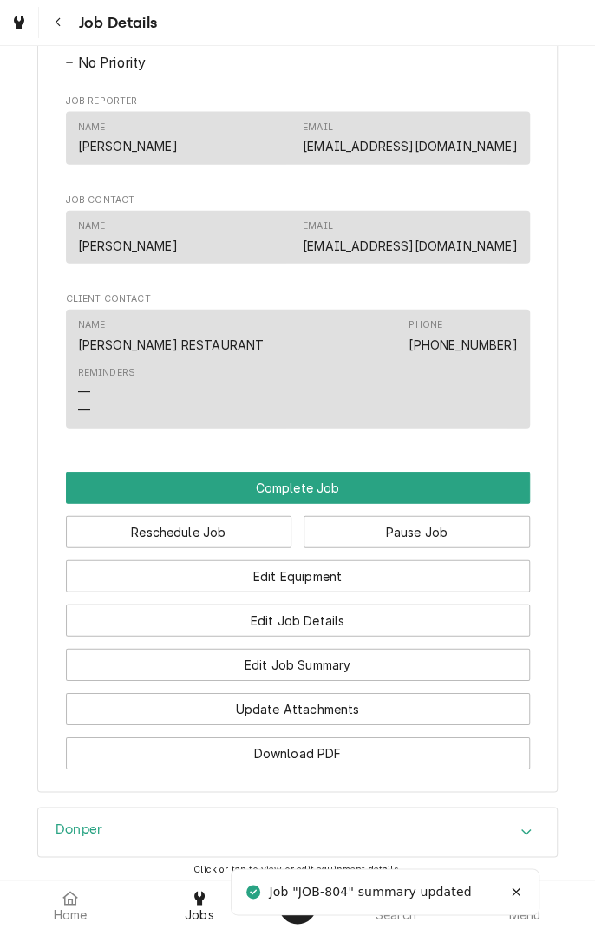
scroll to position [1420, 0]
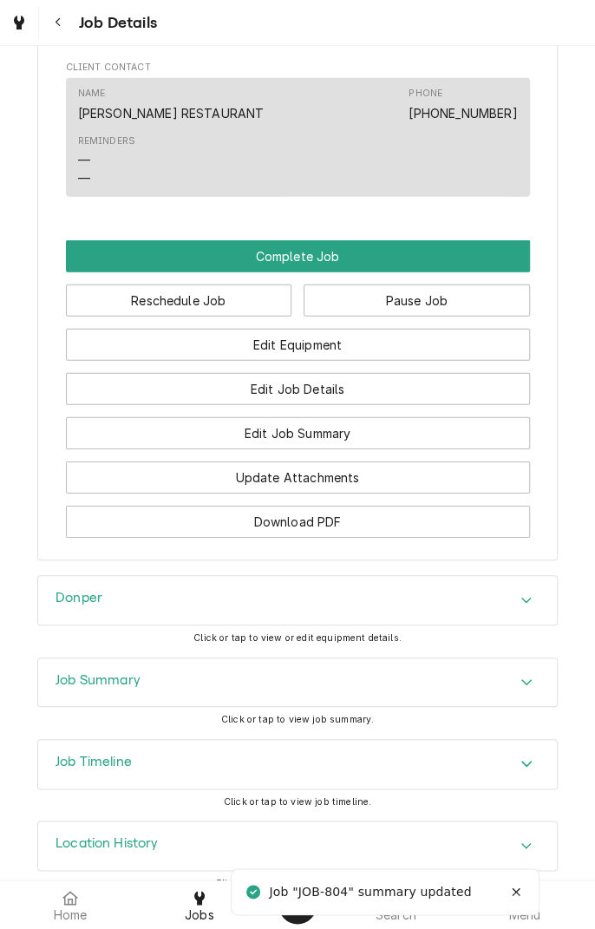
click at [437, 286] on button "Pause Job" at bounding box center [417, 301] width 226 height 32
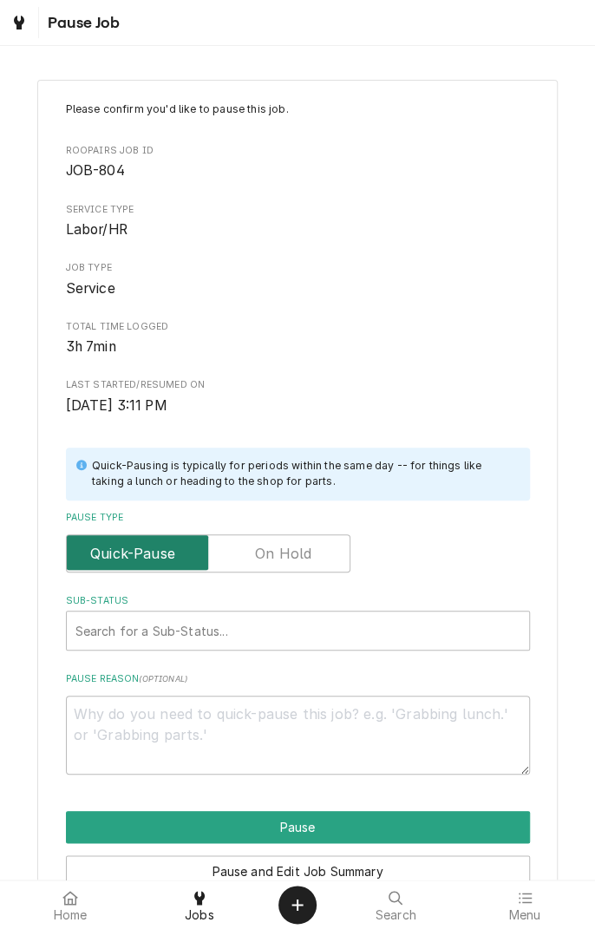
click at [301, 540] on input "Pause Type" at bounding box center [208, 553] width 269 height 38
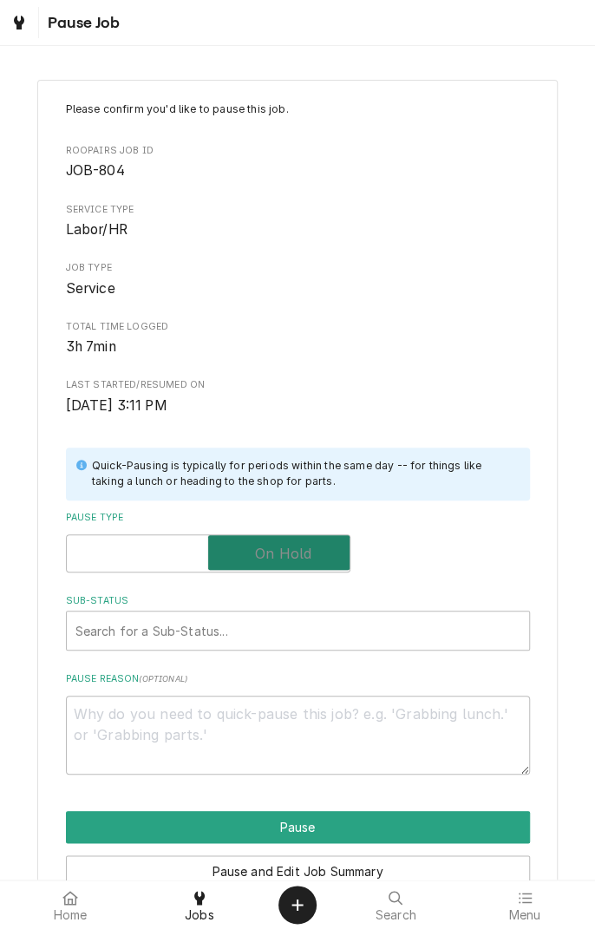
checkbox input "true"
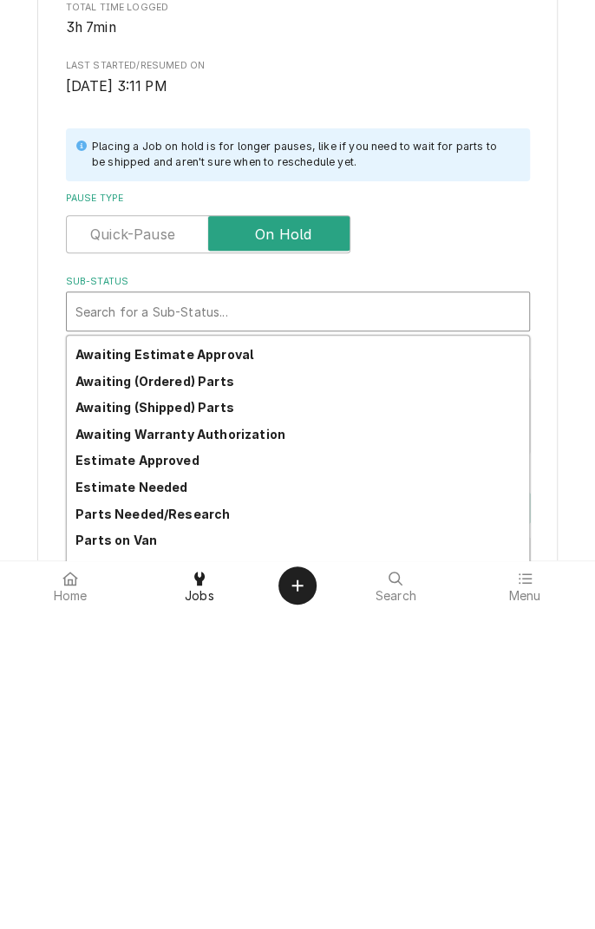
scroll to position [85, 0]
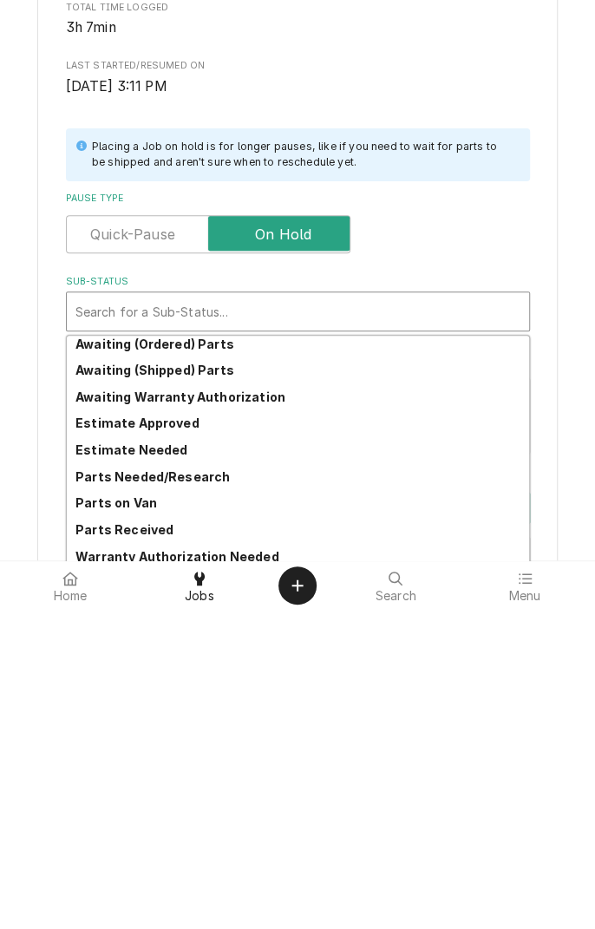
click at [213, 794] on strong "Parts Needed/Research" at bounding box center [152, 796] width 154 height 15
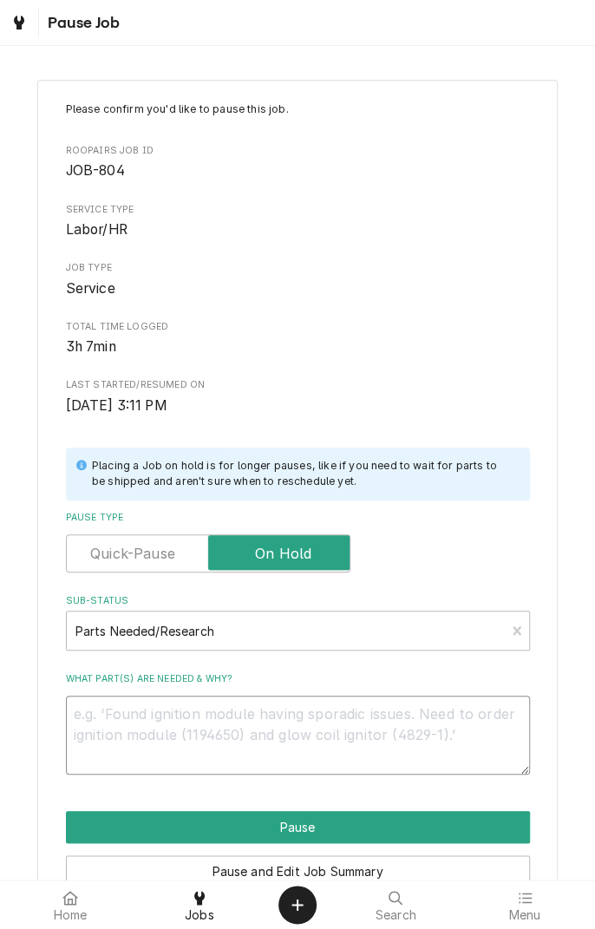
click at [335, 737] on textarea "What part(s) are needed & why?" at bounding box center [298, 735] width 464 height 78
type textarea "x"
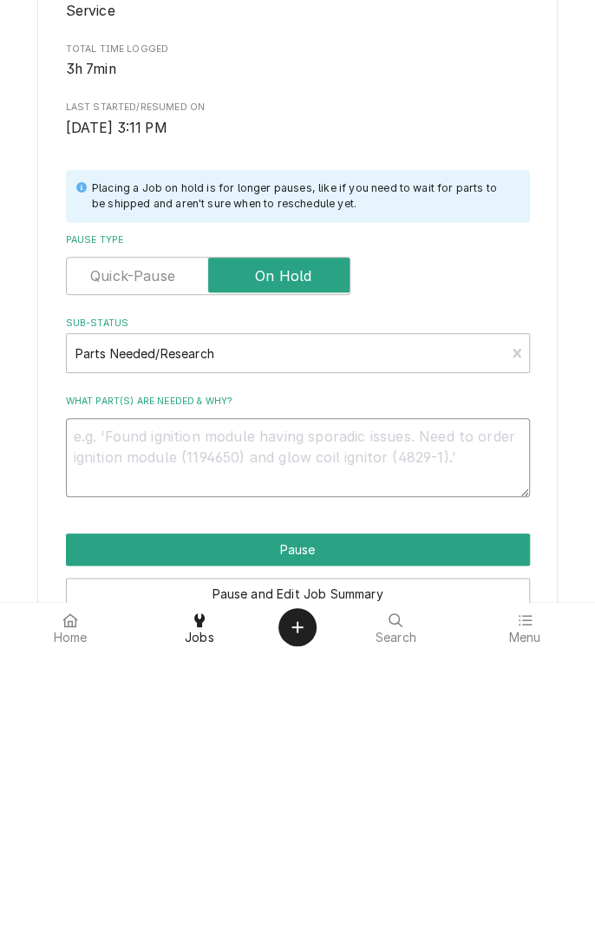
type textarea "T"
type textarea "x"
type textarea "Te"
type textarea "x"
type textarea "Tes"
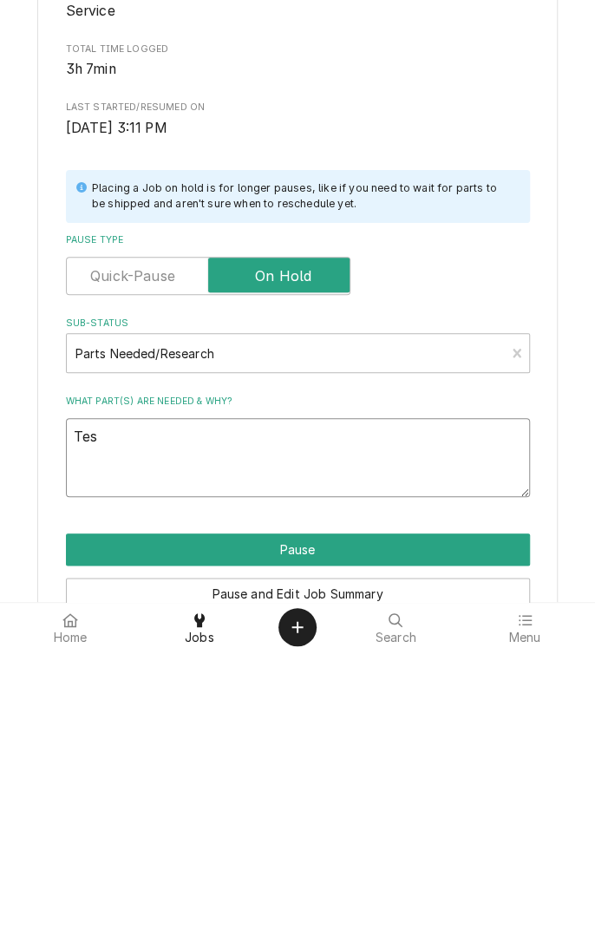
type textarea "x"
type textarea "Test"
type textarea "x"
type textarea "Testi"
type textarea "x"
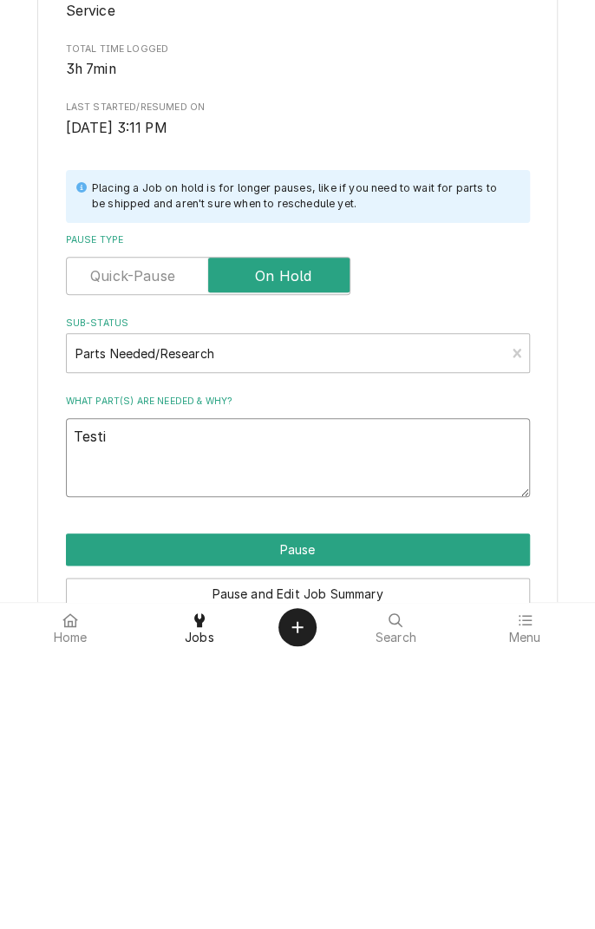
type textarea "Testin"
type textarea "x"
type textarea "Testing"
type textarea "x"
type textarea "Testing"
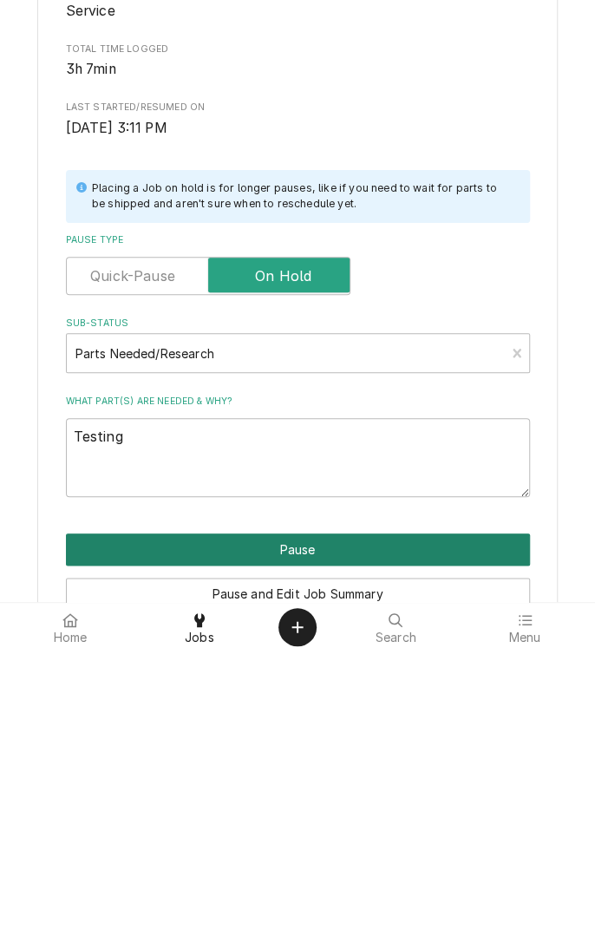
click at [324, 829] on button "Pause" at bounding box center [298, 827] width 464 height 32
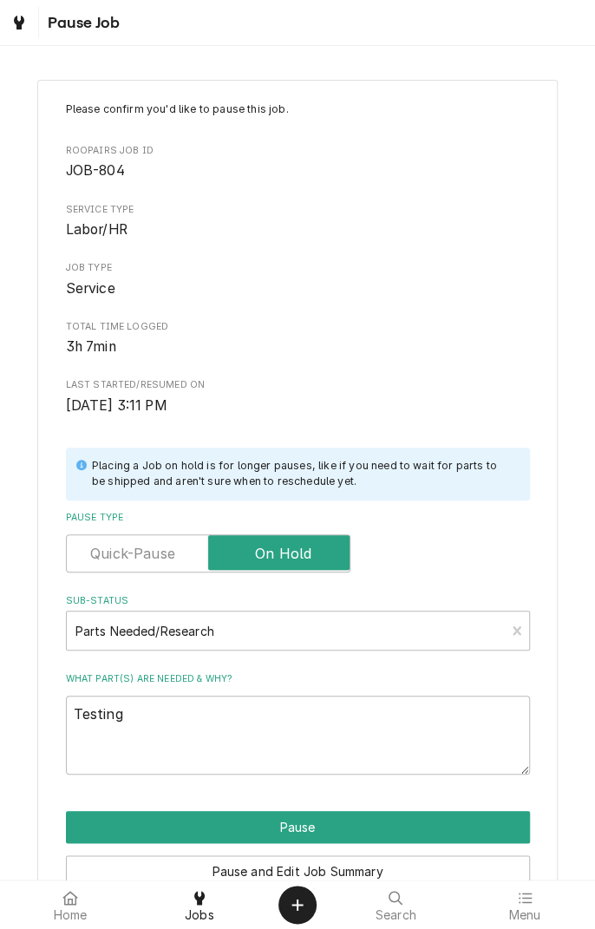
type textarea "x"
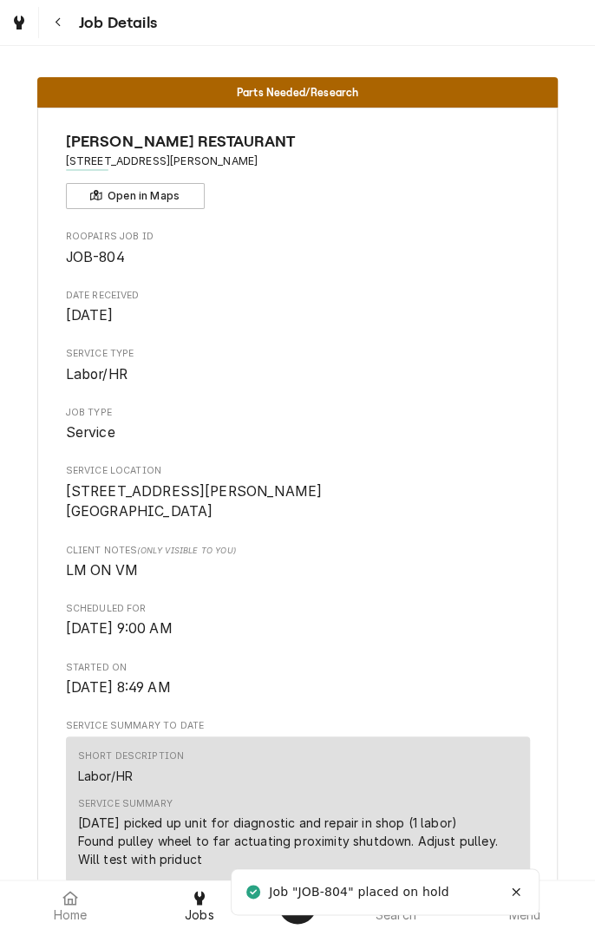
click at [57, 22] on icon "Navigate back" at bounding box center [59, 22] width 8 height 12
